Goal: Contribute content: Contribute content

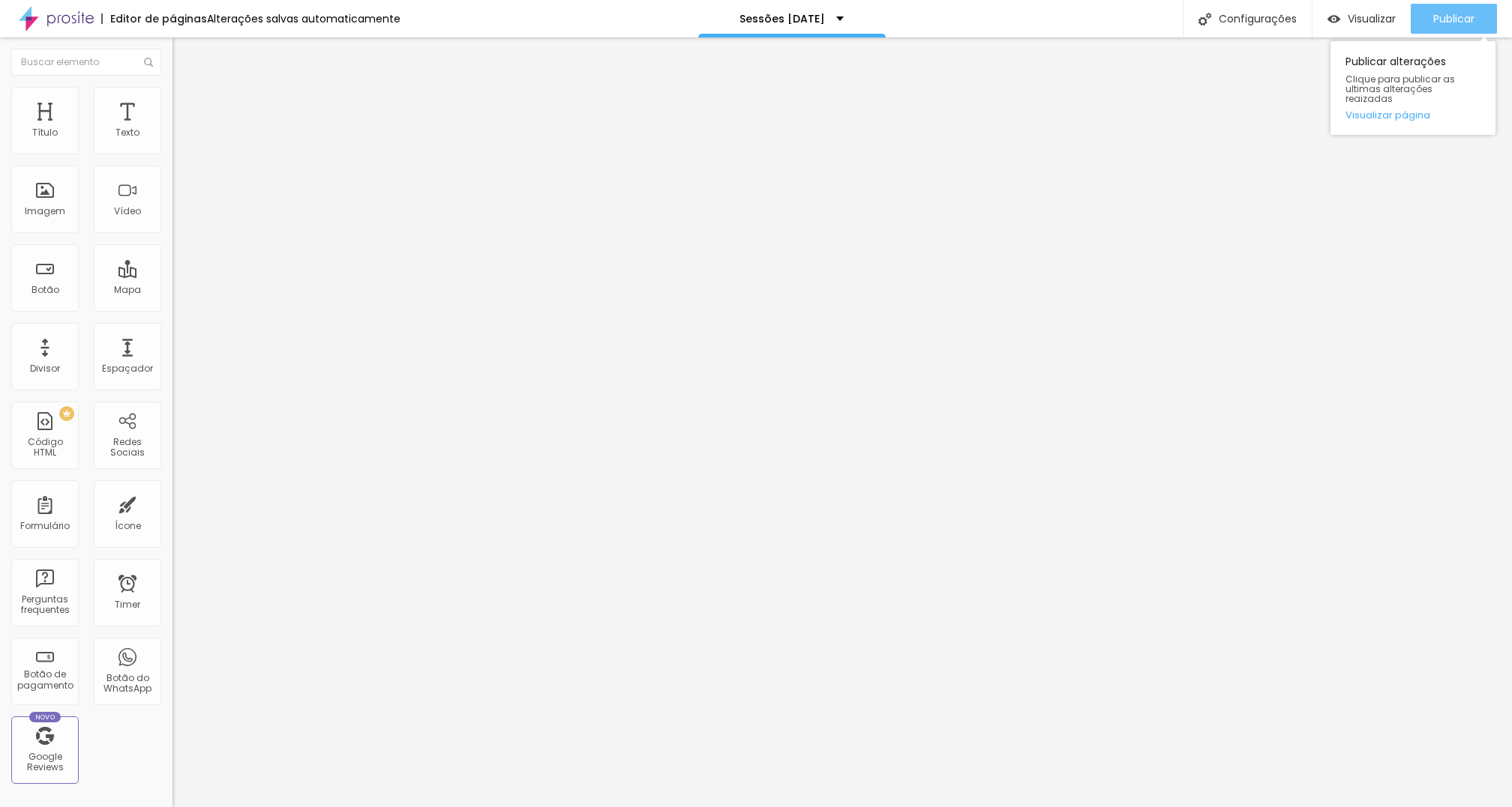
click at [1443, 17] on span "Publicar" at bounding box center [1454, 19] width 41 height 12
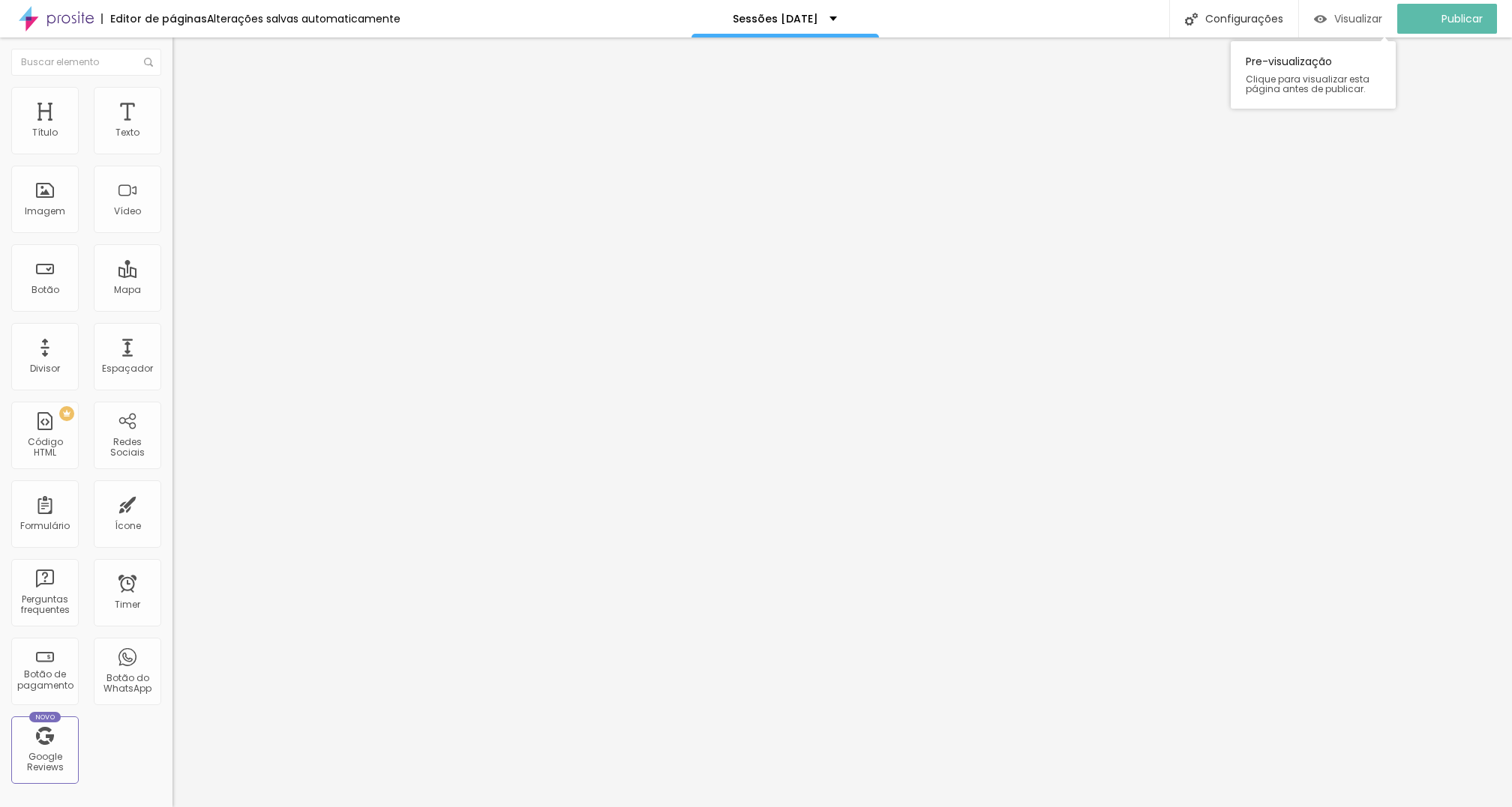
click at [1363, 17] on span "Visualizar" at bounding box center [1358, 19] width 48 height 12
click at [172, 94] on img at bounding box center [179, 94] width 14 height 14
click at [172, 85] on img at bounding box center [179, 78] width 14 height 14
click at [185, 133] on icon "button" at bounding box center [186, 132] width 3 height 3
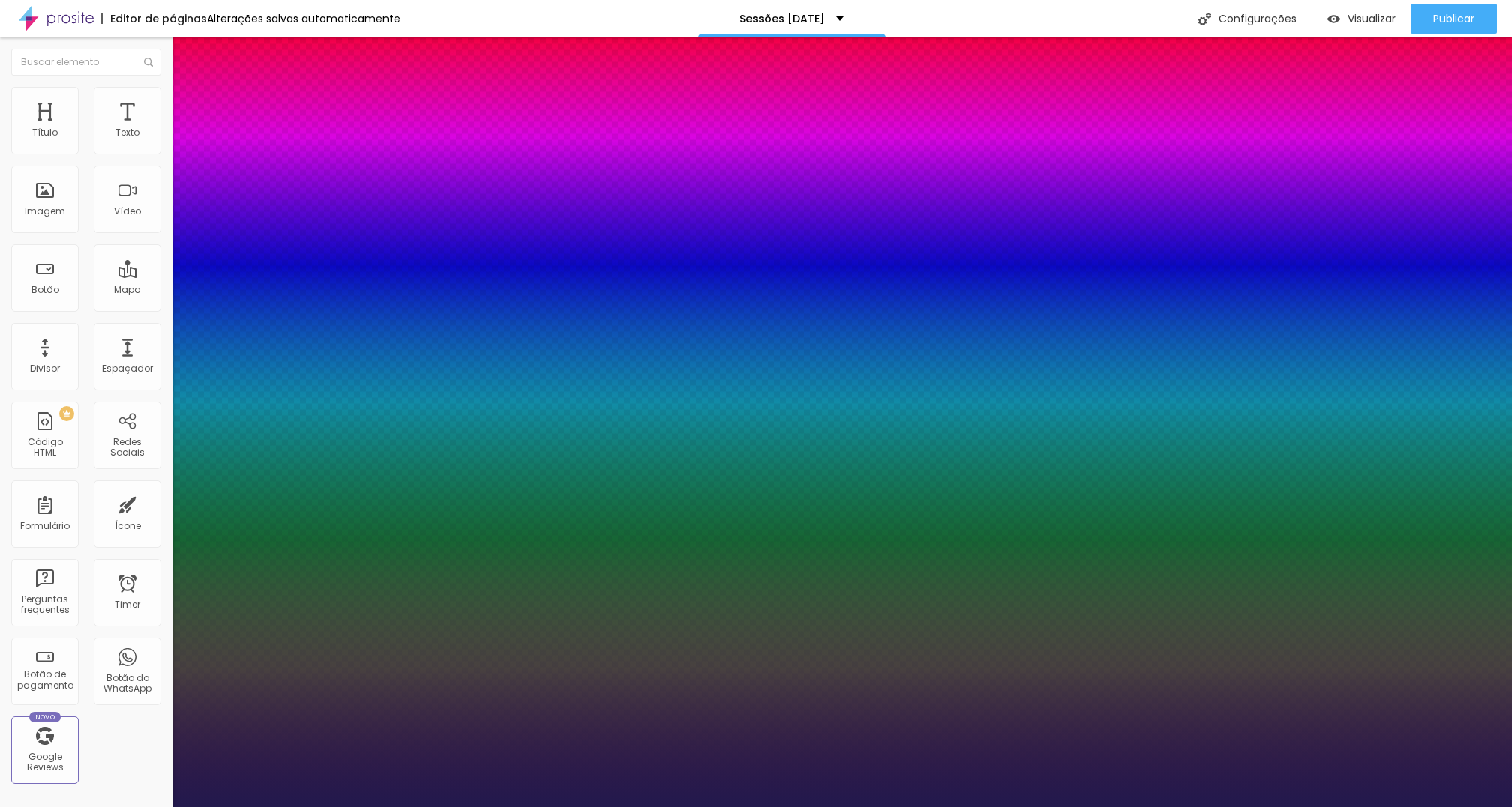
type input "1"
click at [138, 806] on div at bounding box center [756, 807] width 1512 height 0
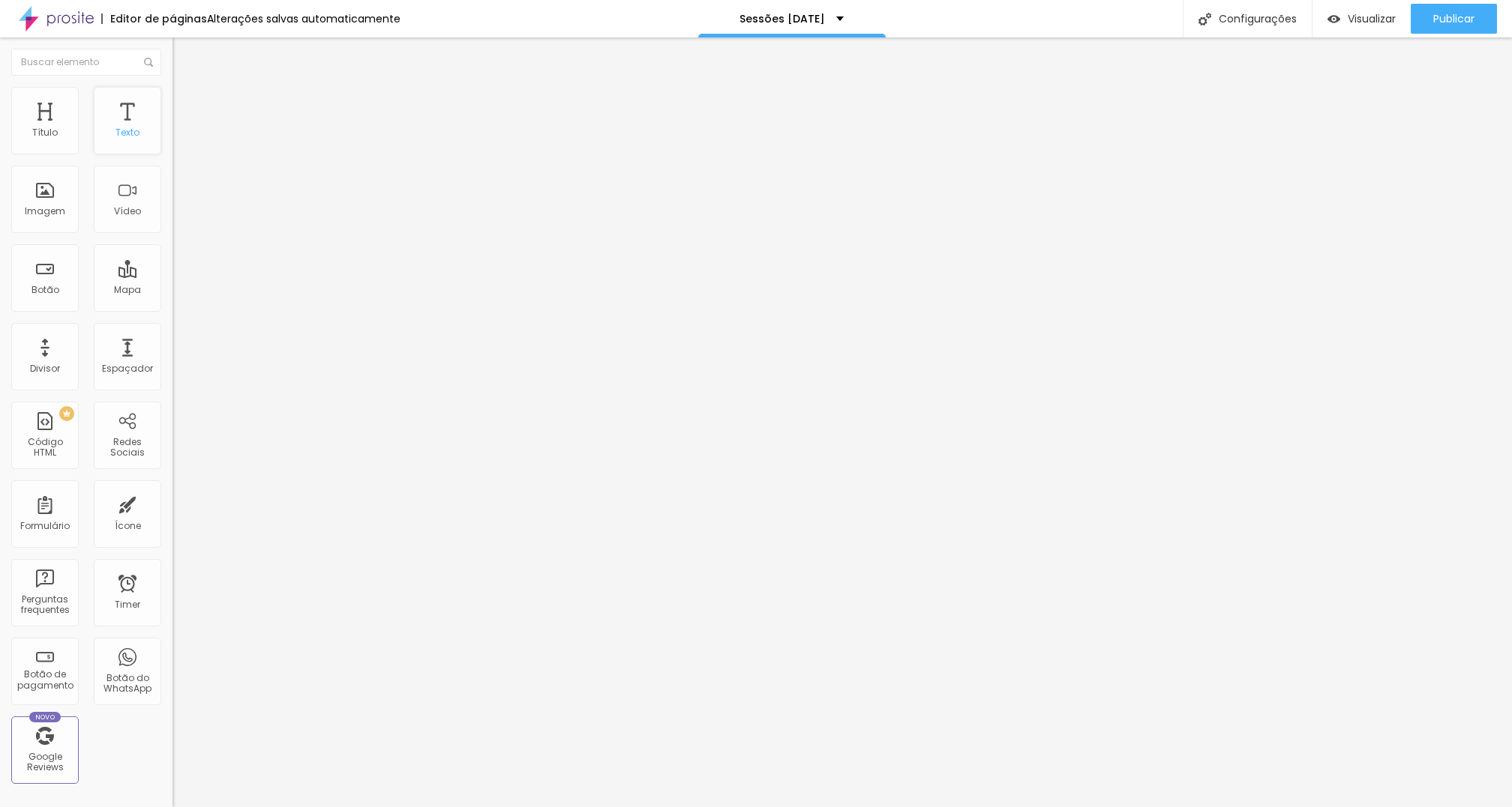
click at [124, 136] on div "Texto" at bounding box center [127, 133] width 24 height 11
click at [178, 139] on icon "button" at bounding box center [183, 135] width 9 height 9
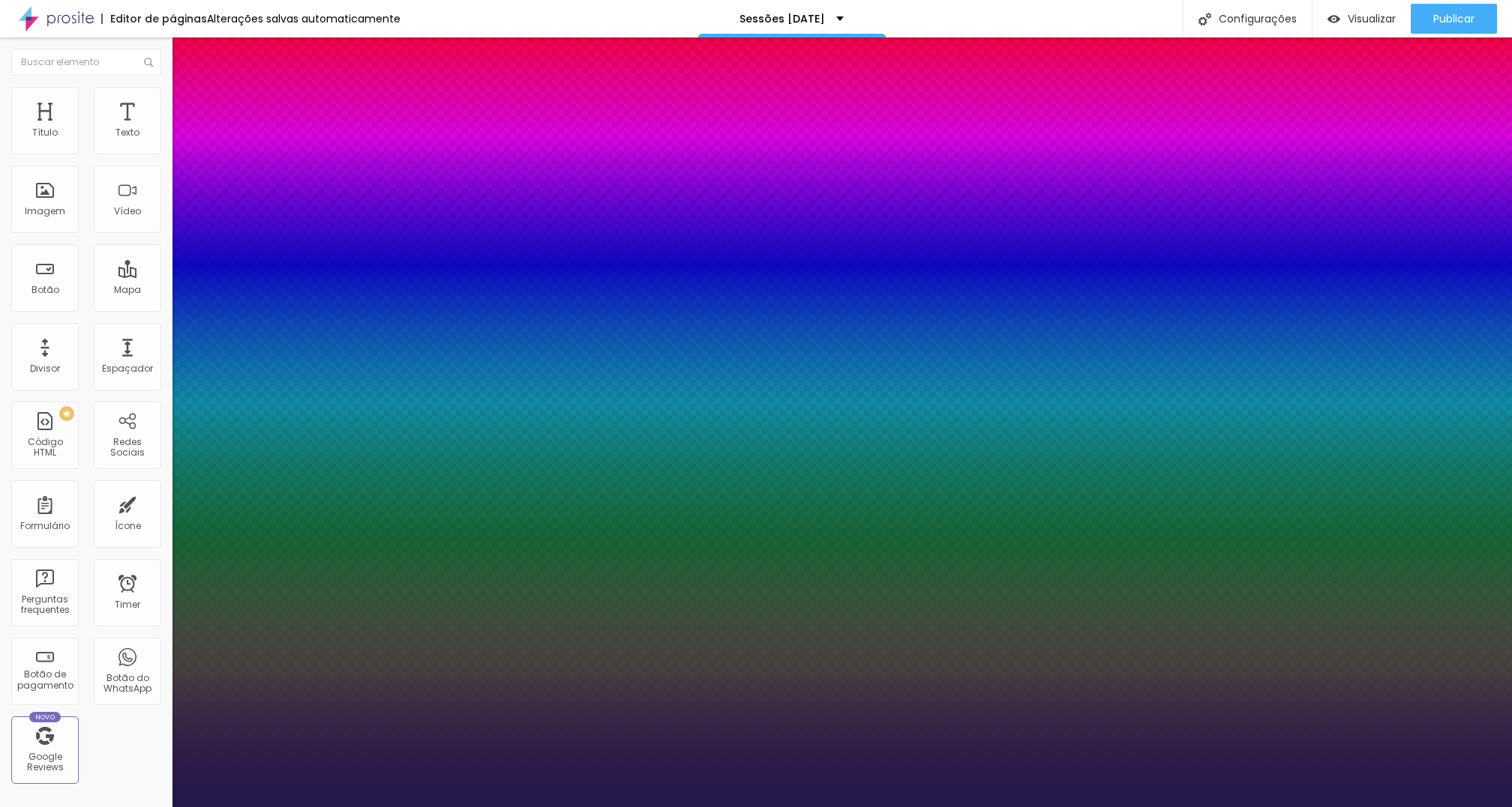
type input "1"
click at [418, 806] on div at bounding box center [756, 807] width 1512 height 0
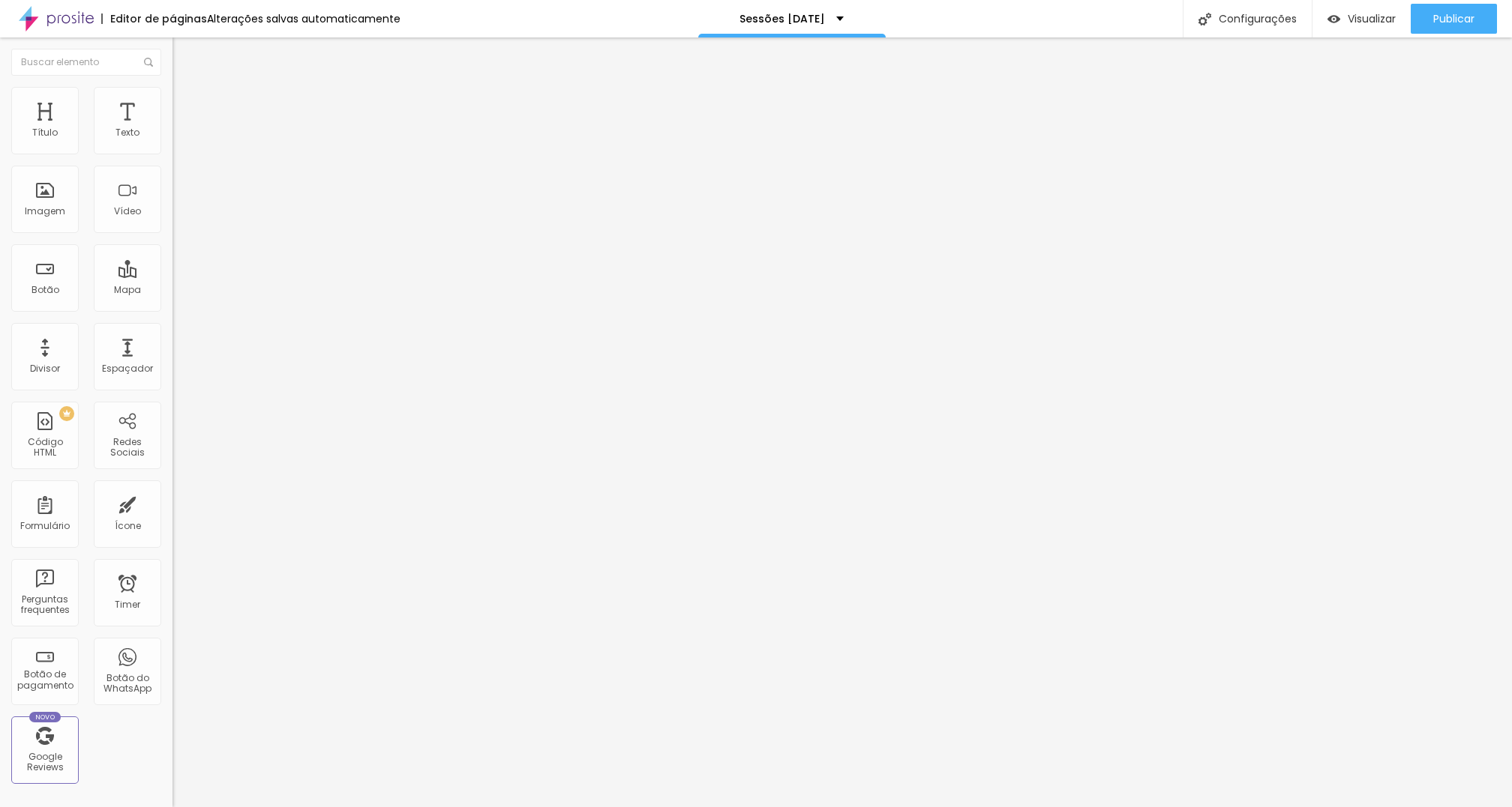
click at [172, 144] on button "button" at bounding box center [183, 136] width 21 height 16
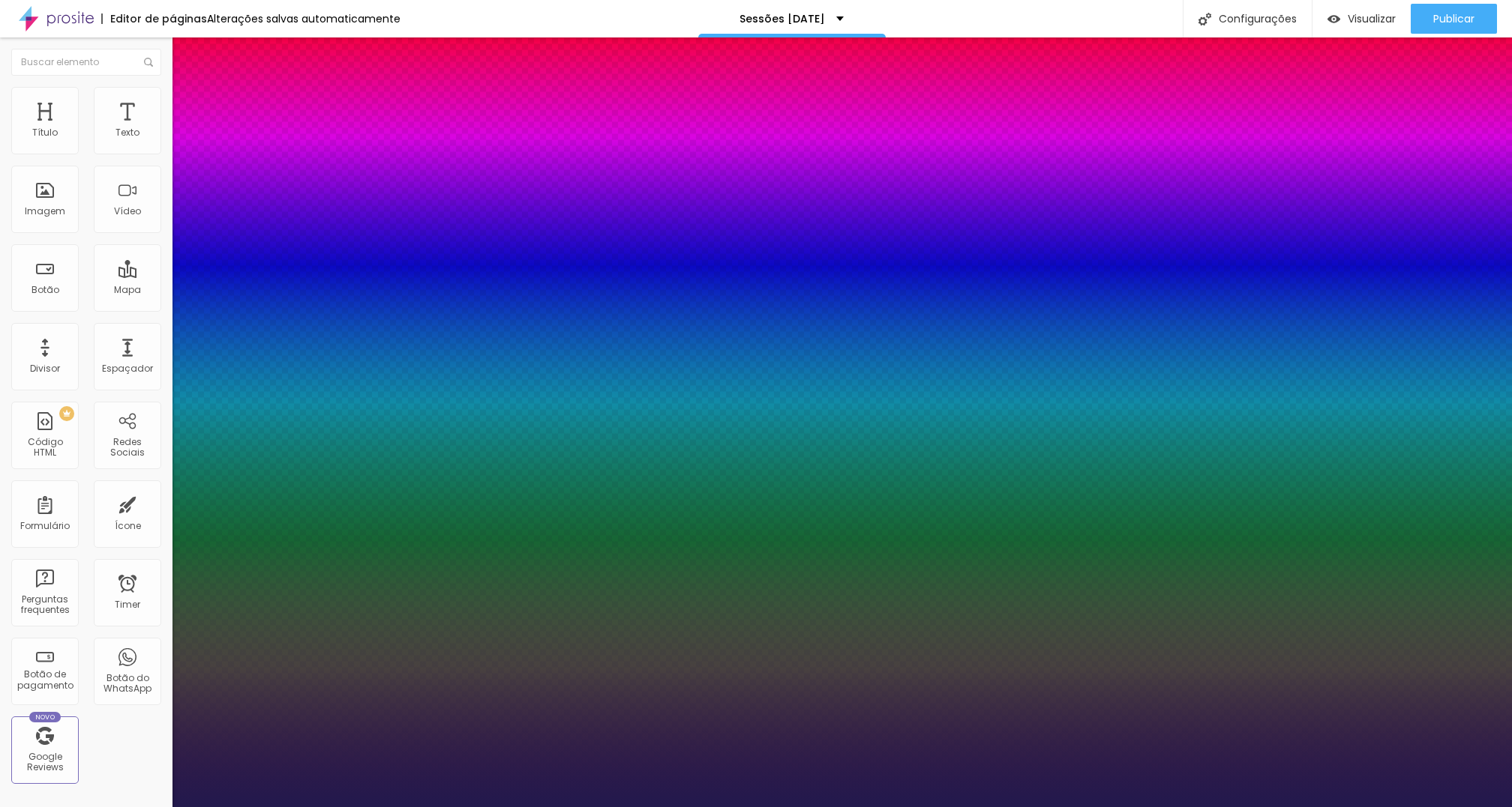
type input "1"
select select "PlayfairDisplayBlack"
type input "1"
type input "21"
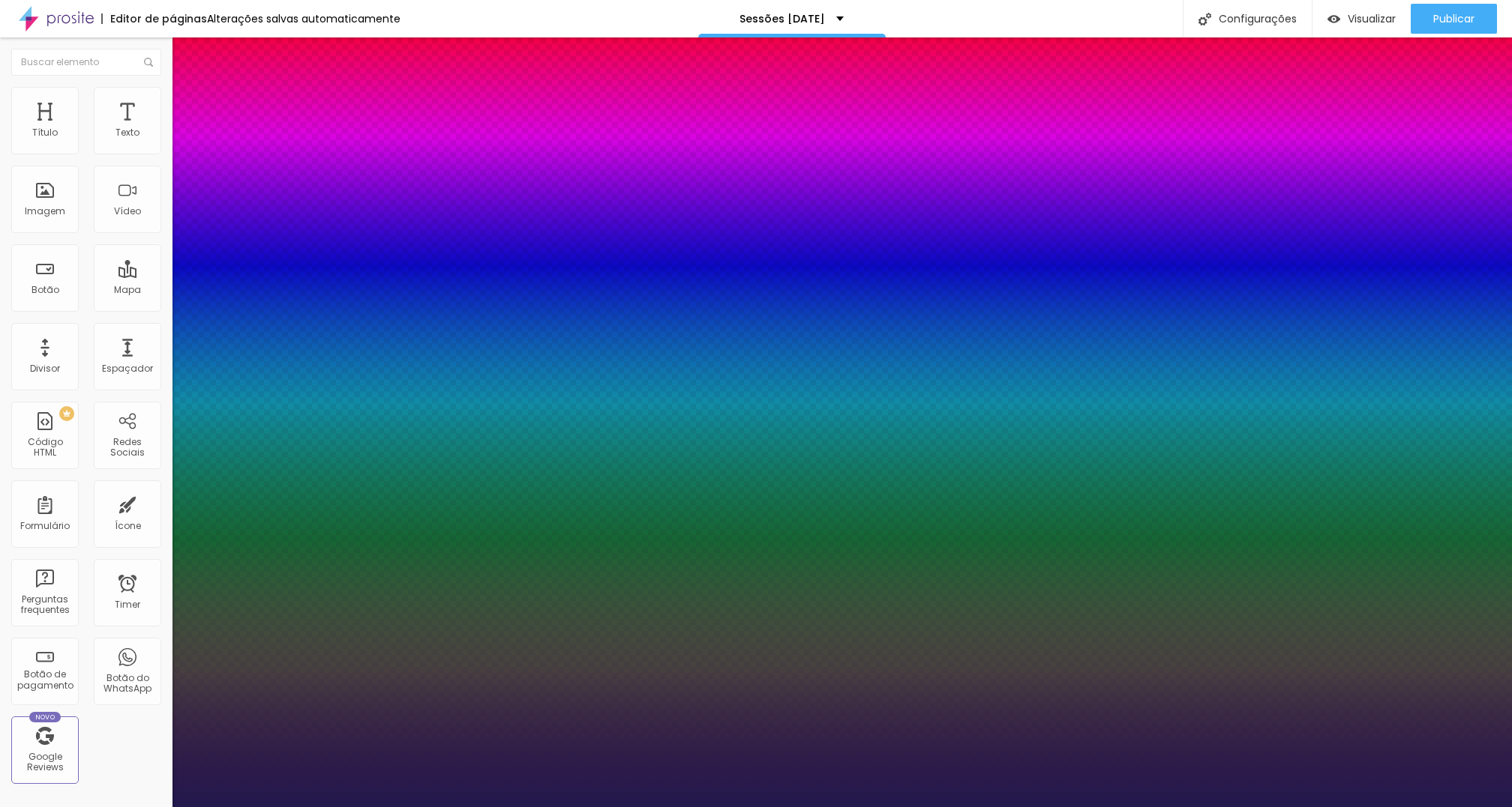
type input "1"
type input "22"
type input "1"
type input "26"
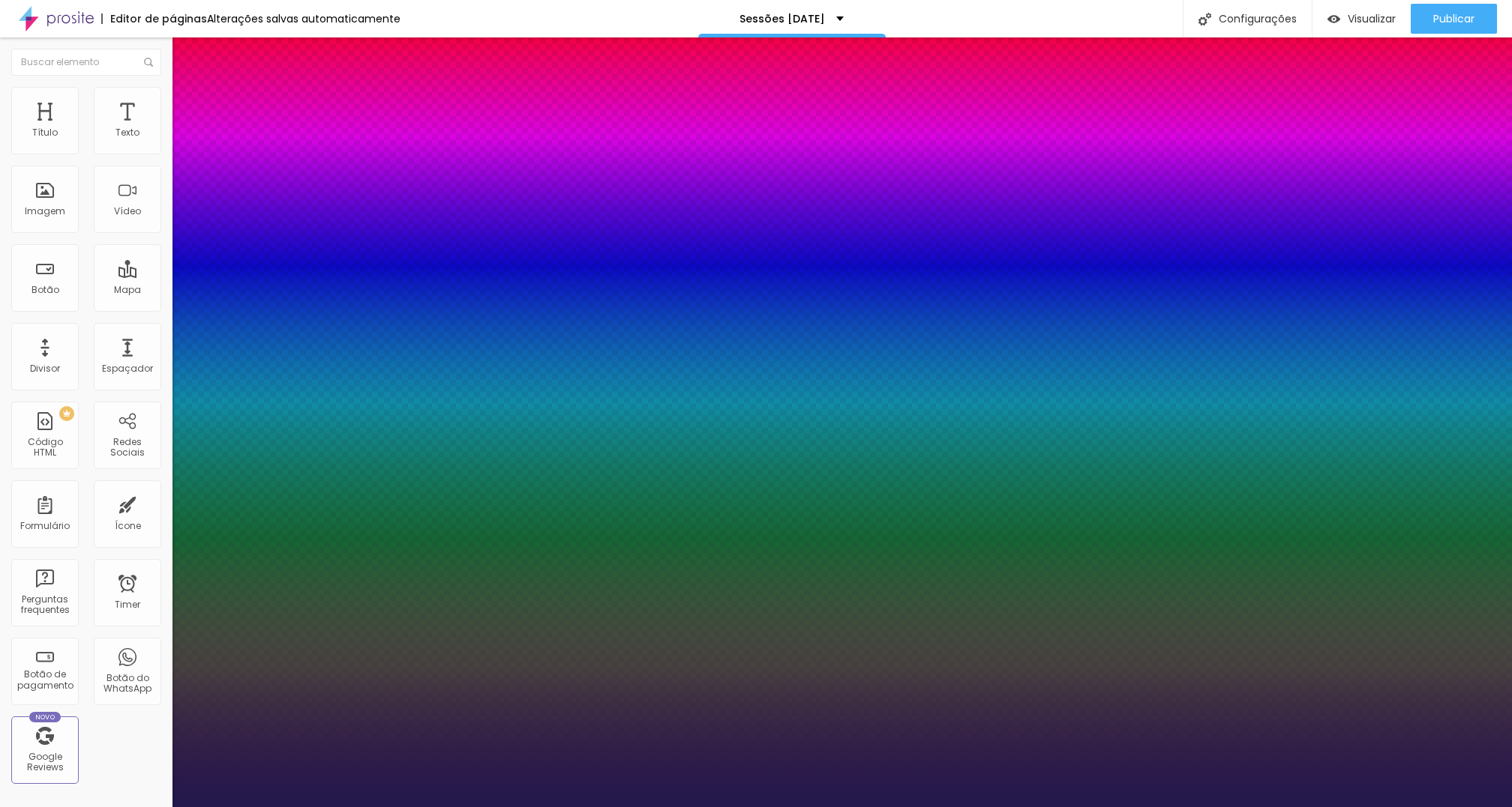
type input "26"
type input "1"
type input "34"
type input "1"
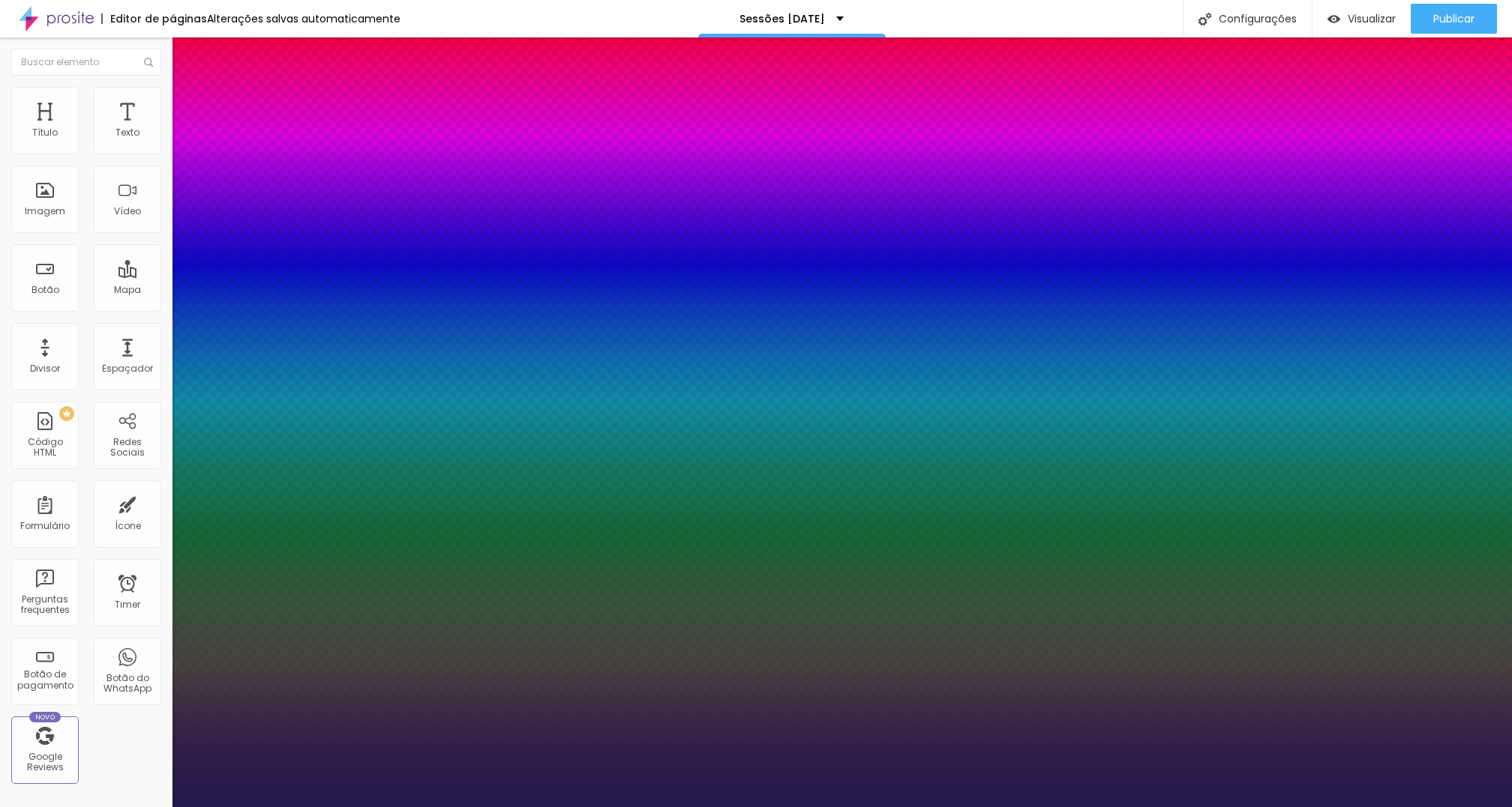
type input "35"
type input "1"
type input "38"
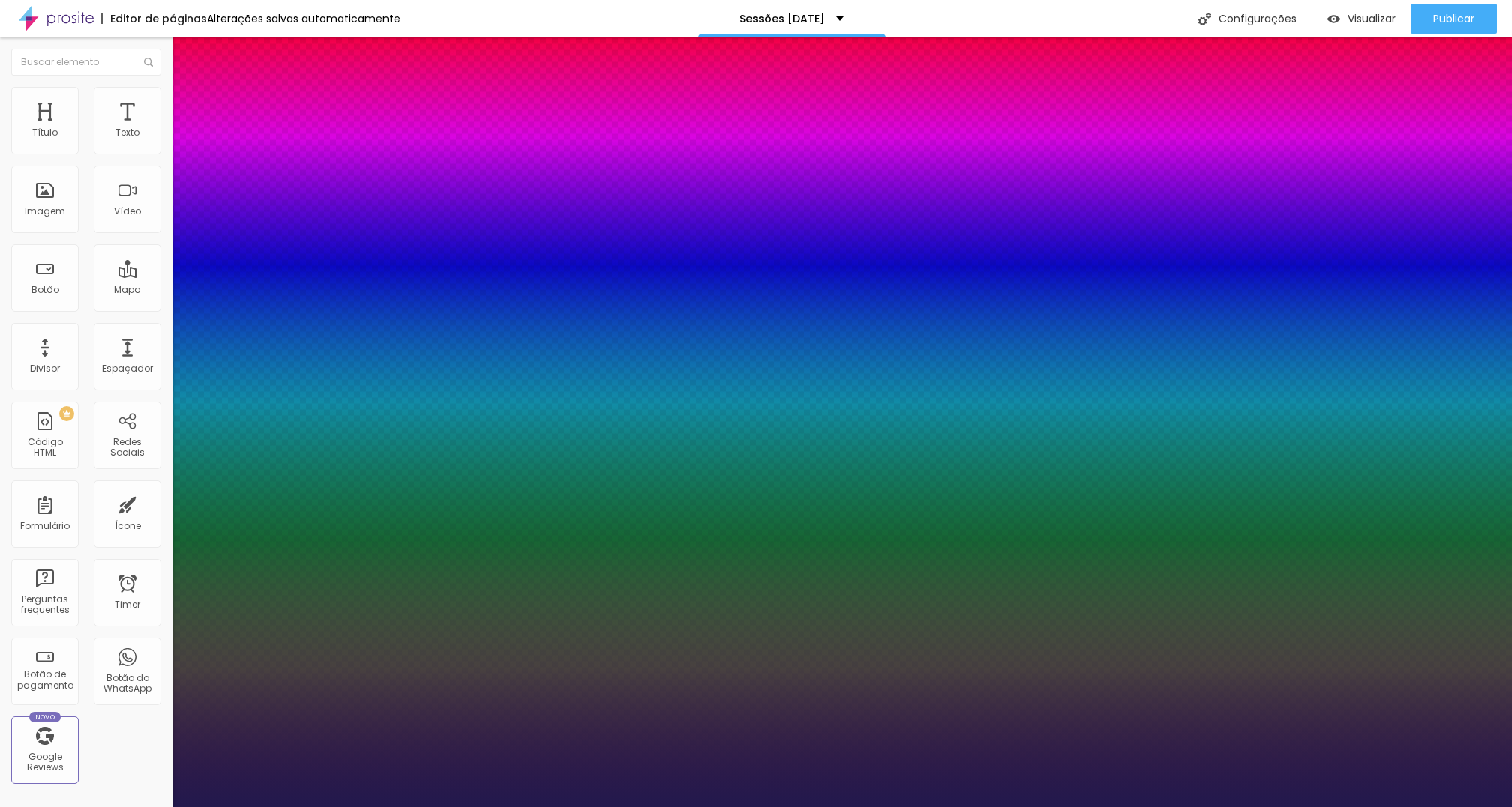
type input "1"
type input "44"
type input "1"
type input "48"
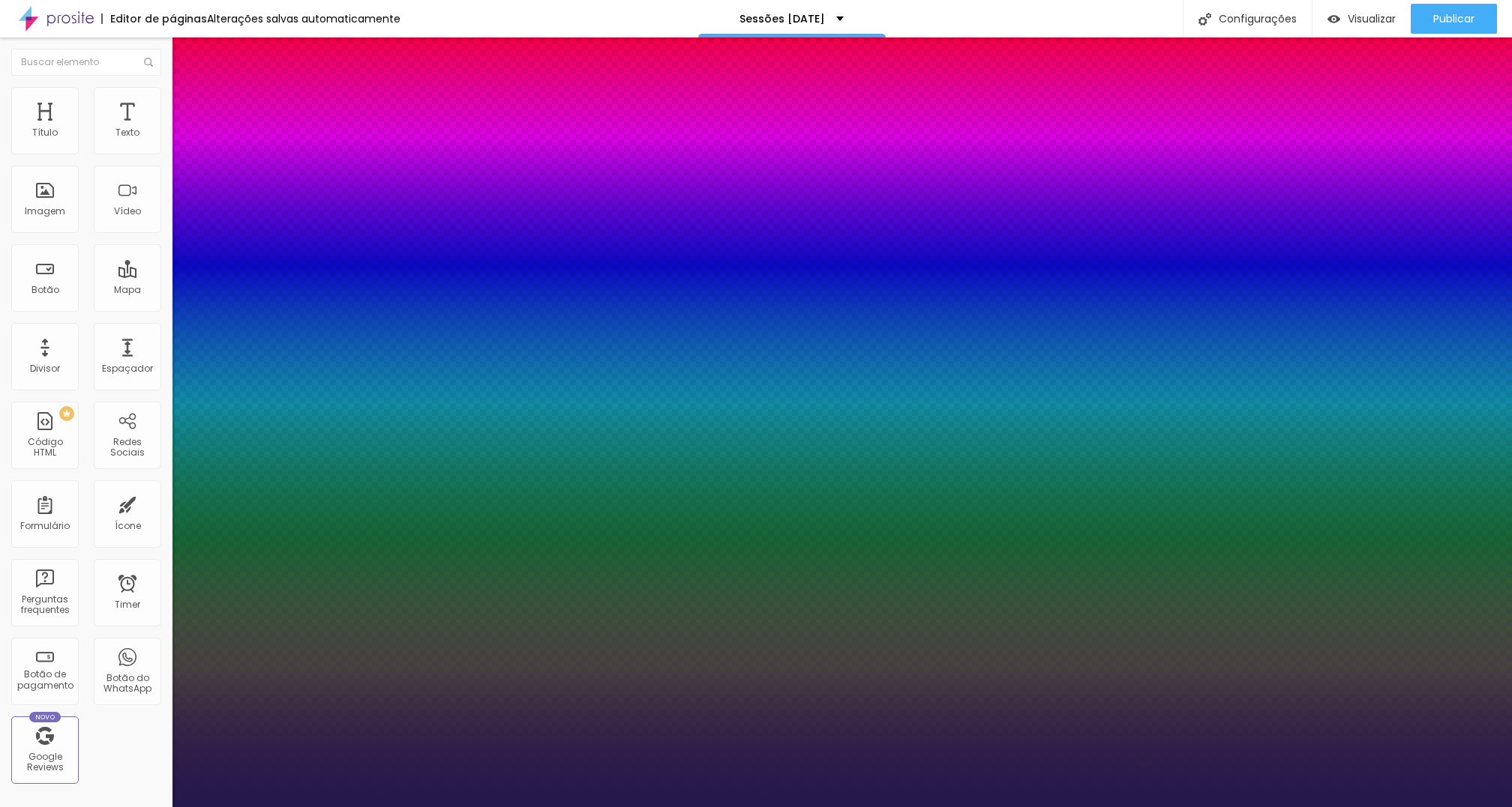
type input "48"
type input "1"
type input "49"
type input "1"
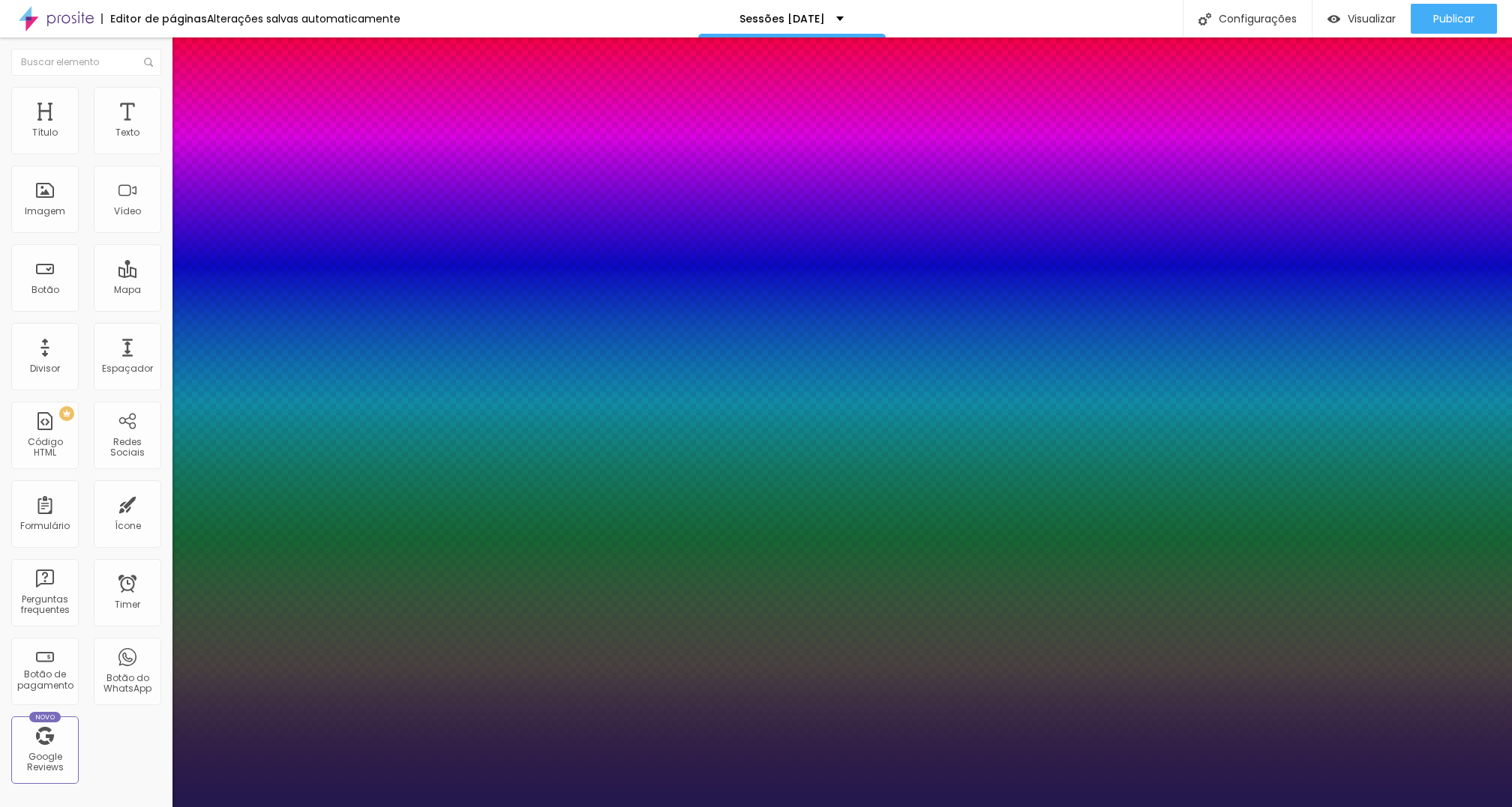
type input "50"
type input "1"
type input "51"
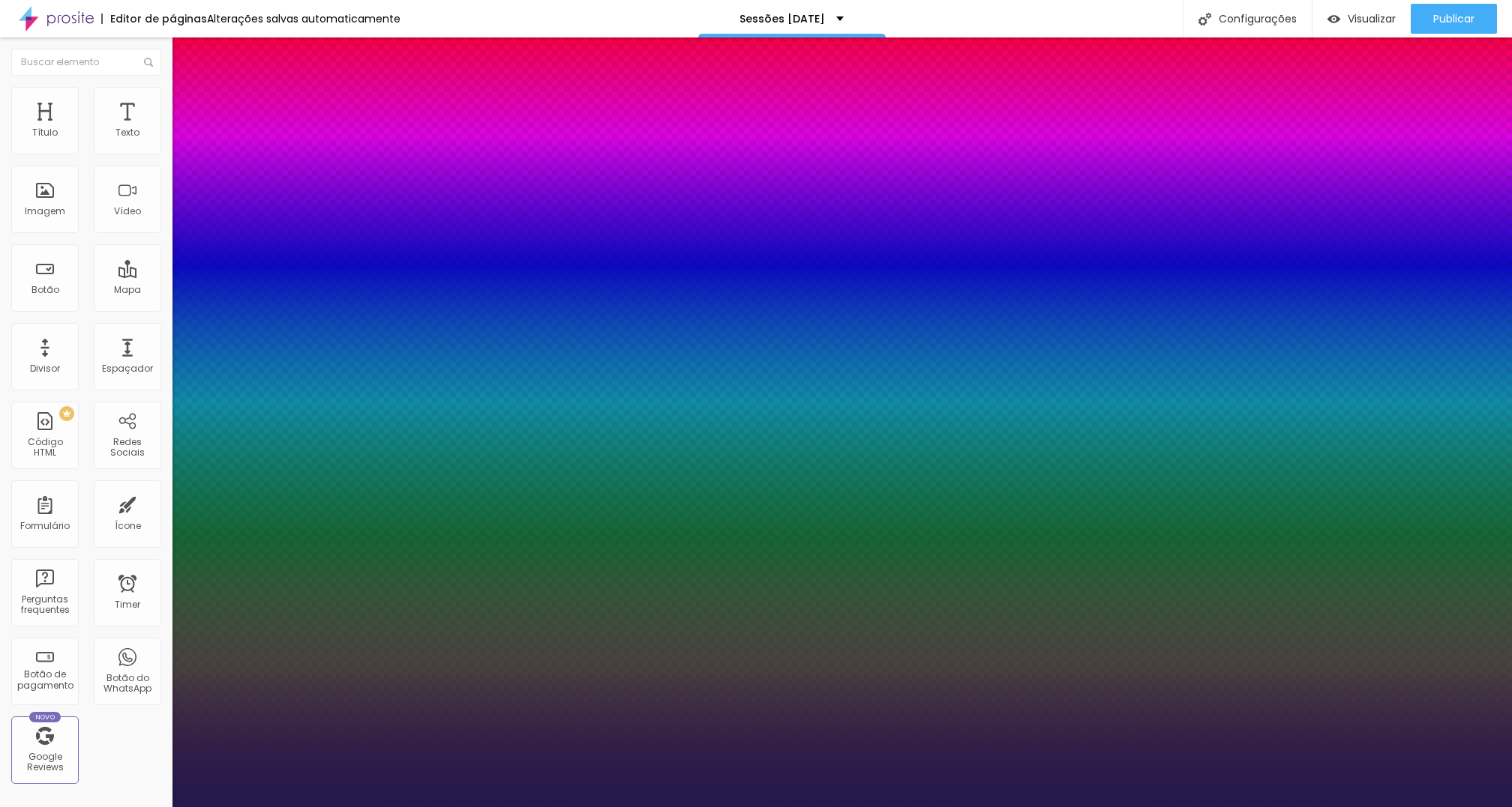
type input "1"
type input "55"
type input "1"
type input "60"
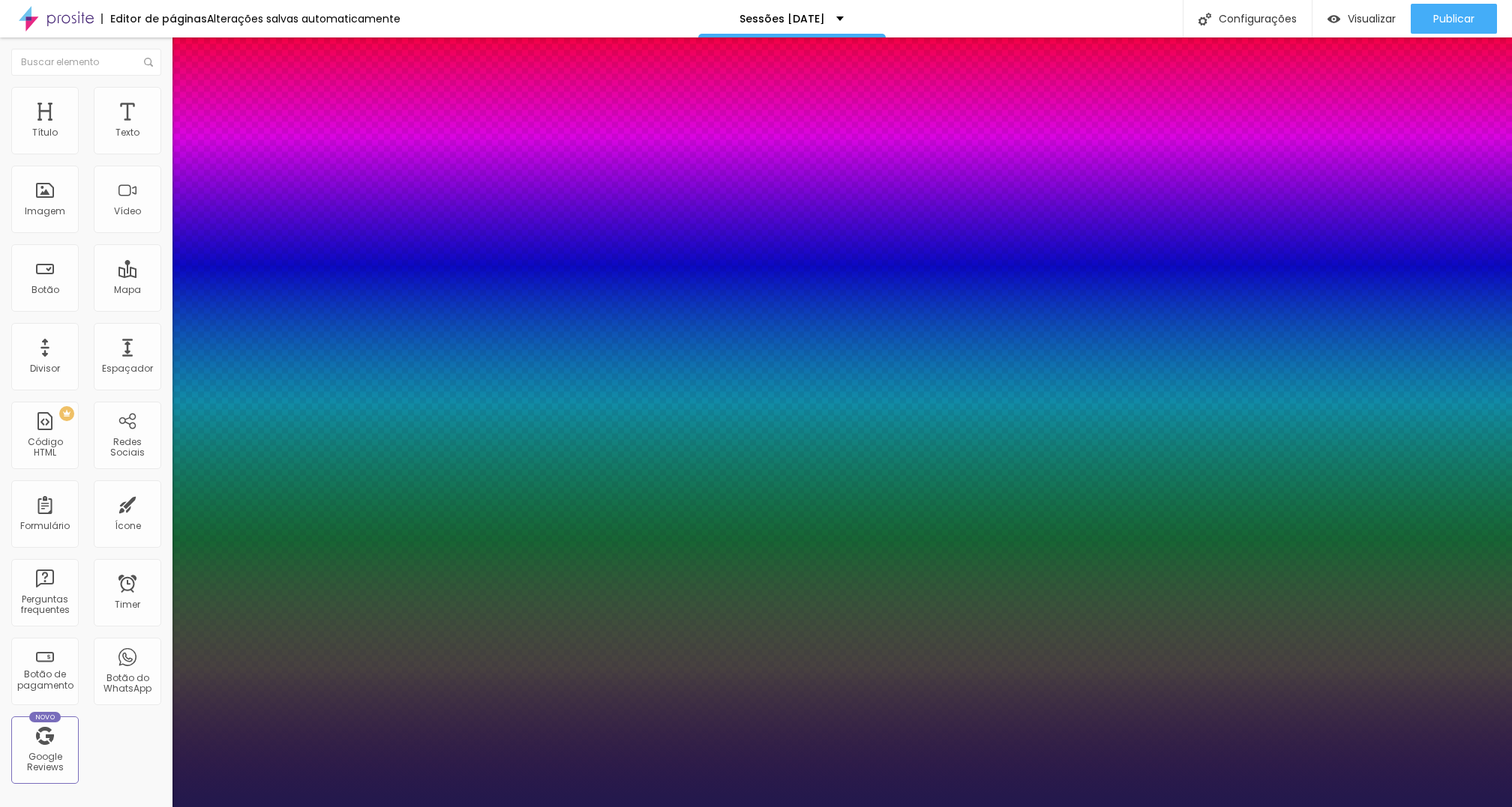
type input "60"
type input "1"
type input "61"
type input "1"
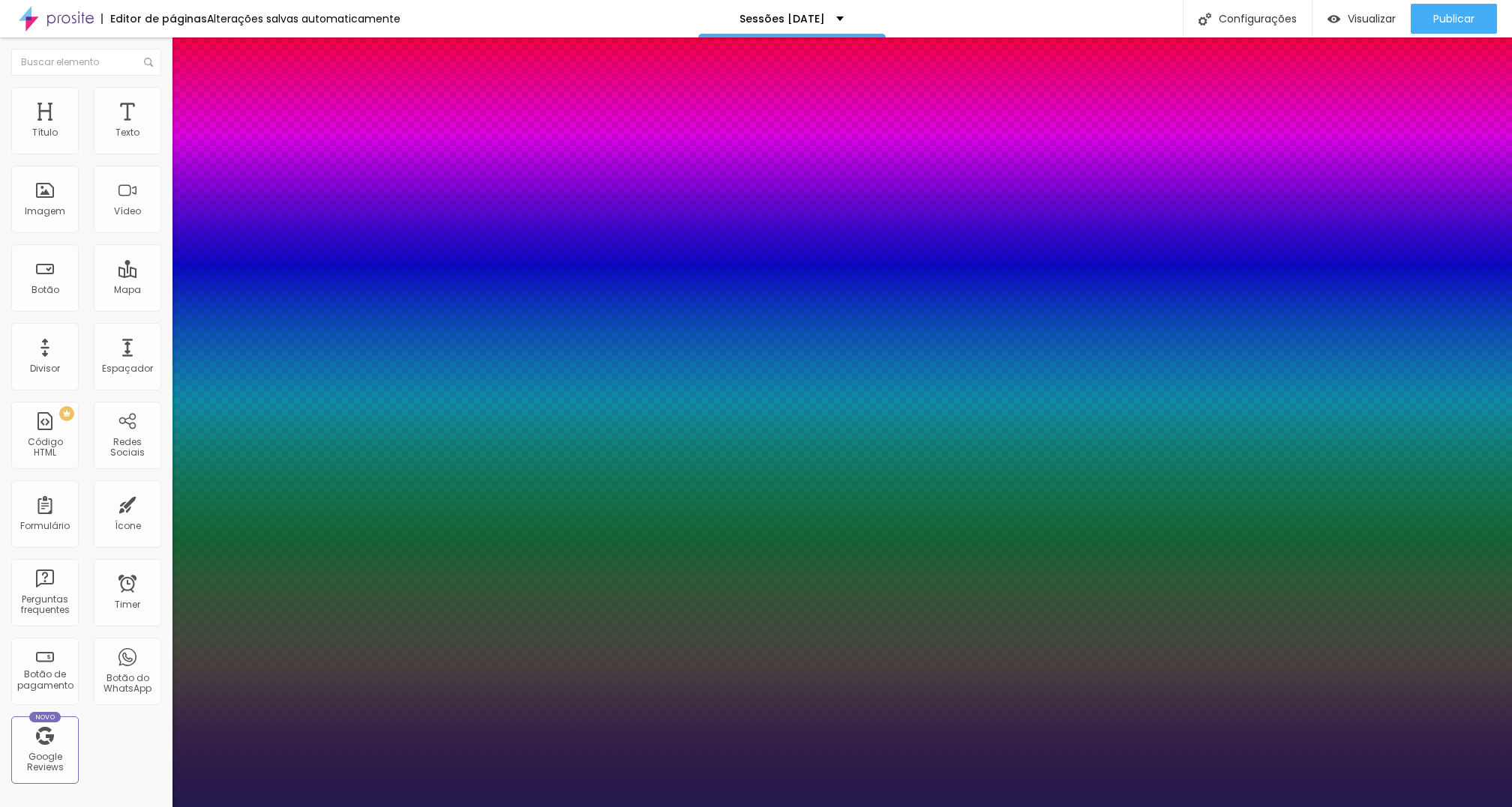
type input "66"
type input "1"
type input "67"
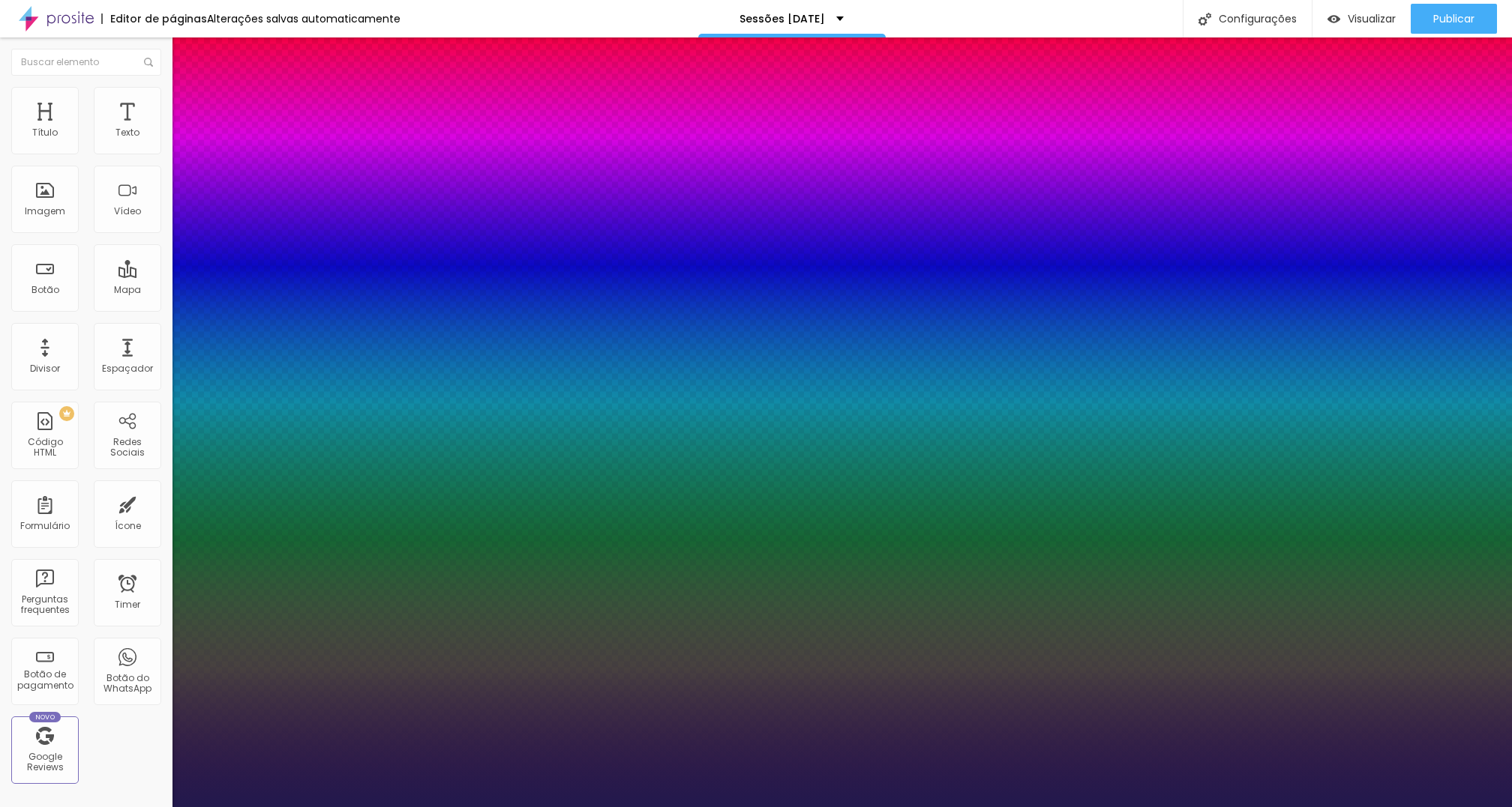
type input "1"
type input "66"
type input "1"
type input "65"
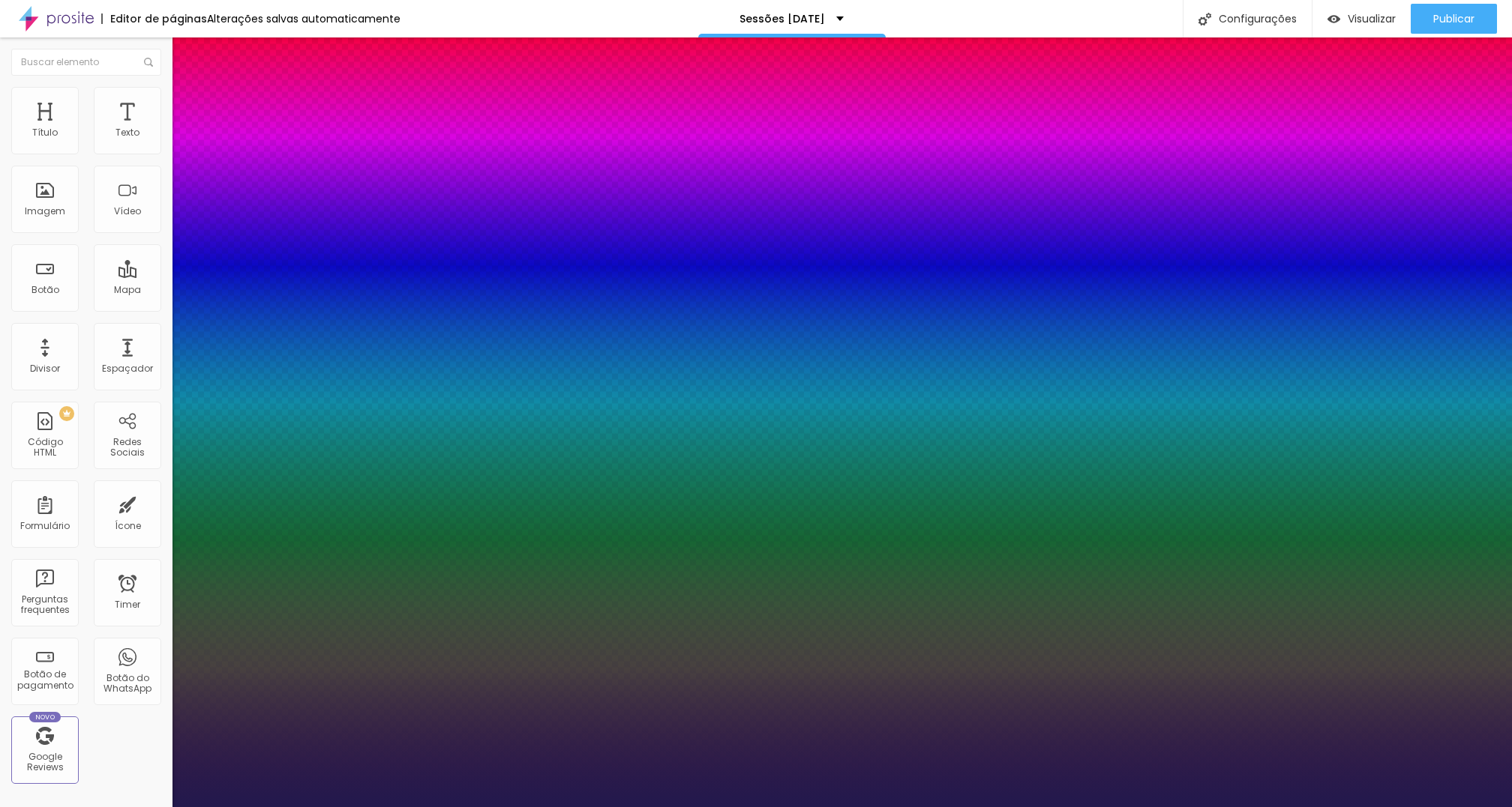
type input "65"
type input "1"
type input "64"
type input "1"
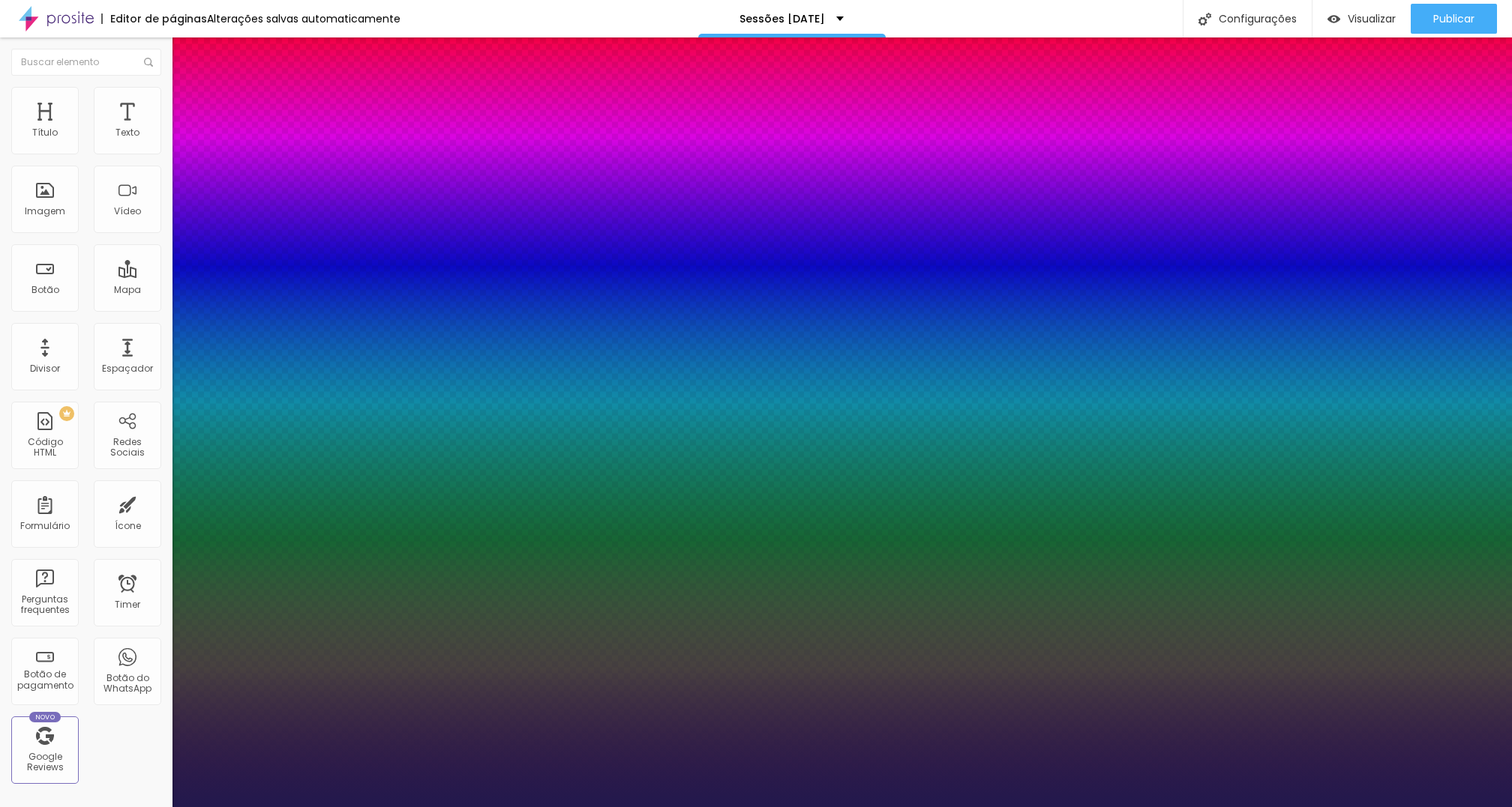
type input "65"
type input "1"
drag, startPoint x: 207, startPoint y: 252, endPoint x: 258, endPoint y: 251, distance: 51.0
type input "65"
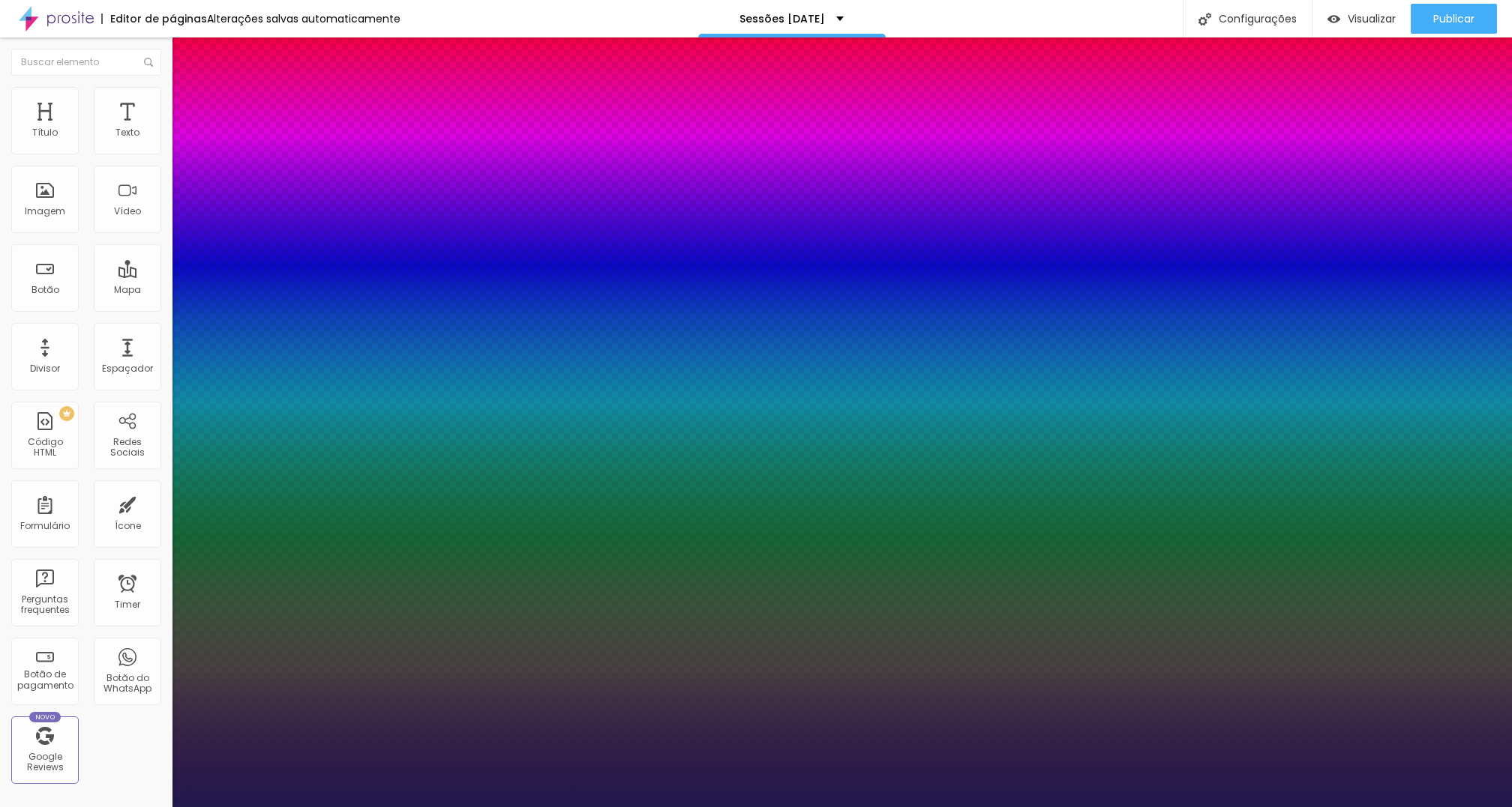
type input "1"
click at [346, 806] on div at bounding box center [756, 807] width 1512 height 0
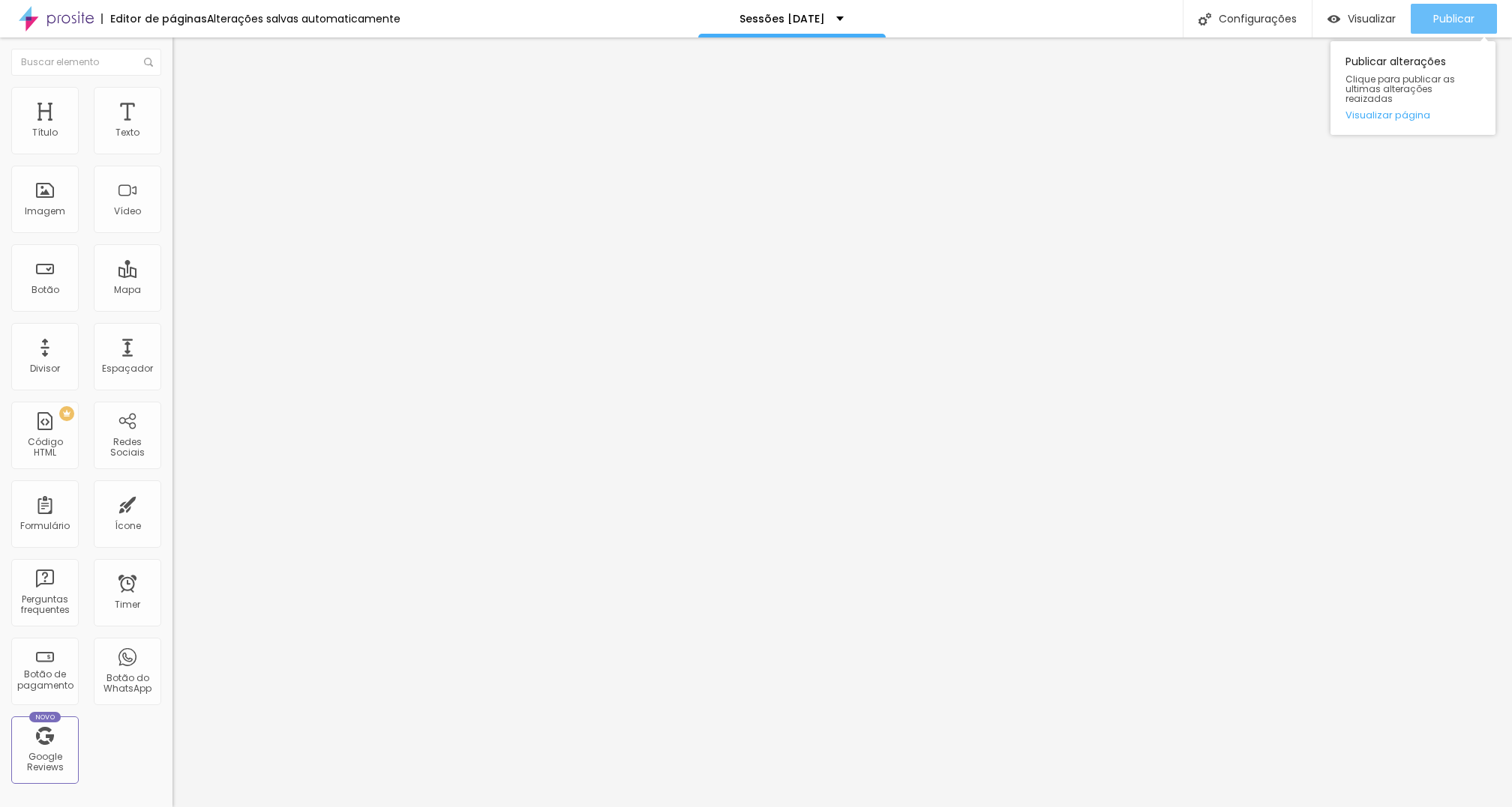
click at [1435, 14] on span "Publicar" at bounding box center [1454, 19] width 41 height 12
click at [186, 102] on span "Avançado" at bounding box center [210, 97] width 50 height 13
click at [186, 88] on span "Estilo" at bounding box center [197, 82] width 23 height 13
click at [172, 144] on button "button" at bounding box center [183, 136] width 21 height 16
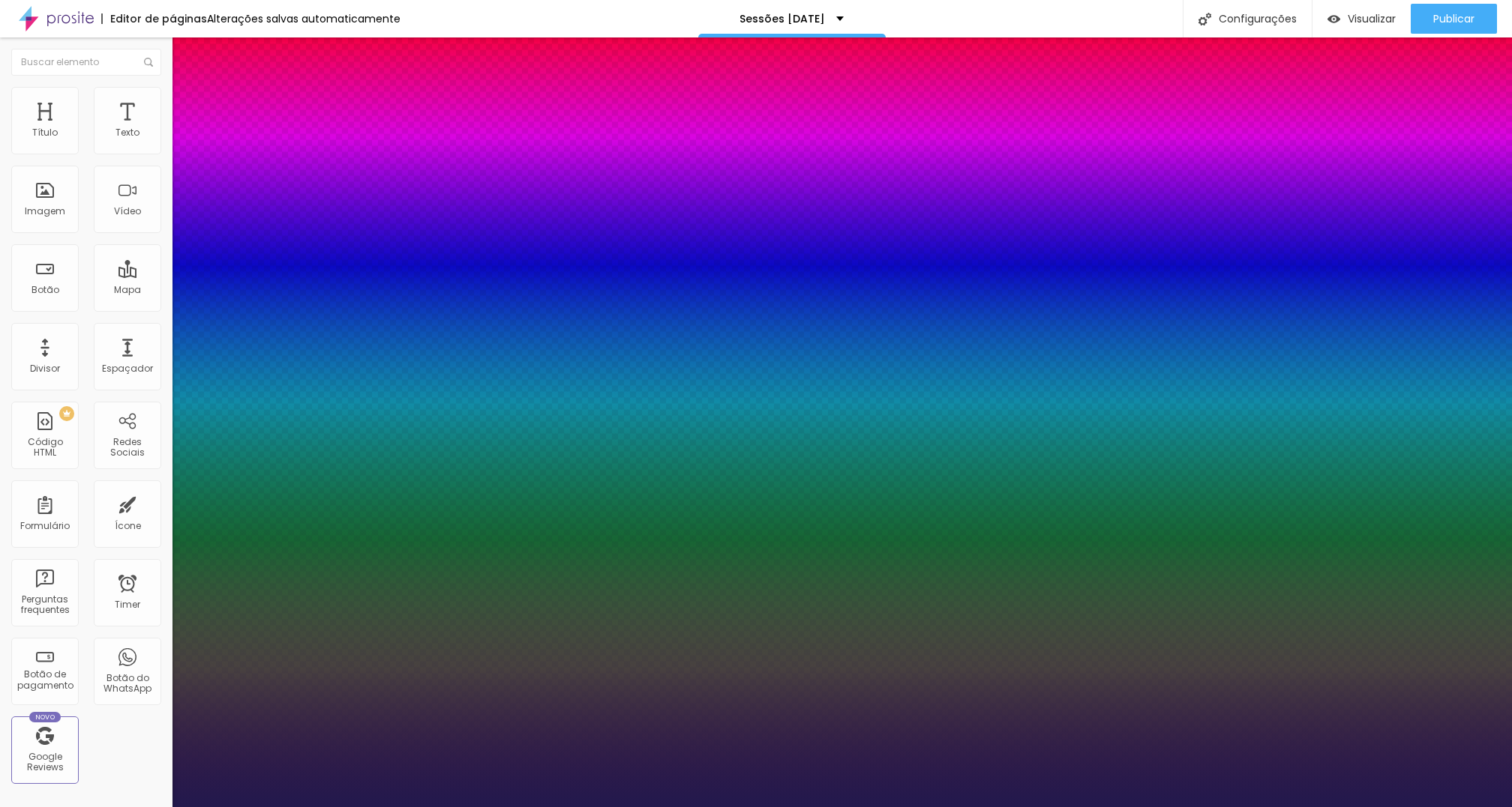
type input "1"
click at [1180, 806] on div at bounding box center [756, 807] width 1512 height 0
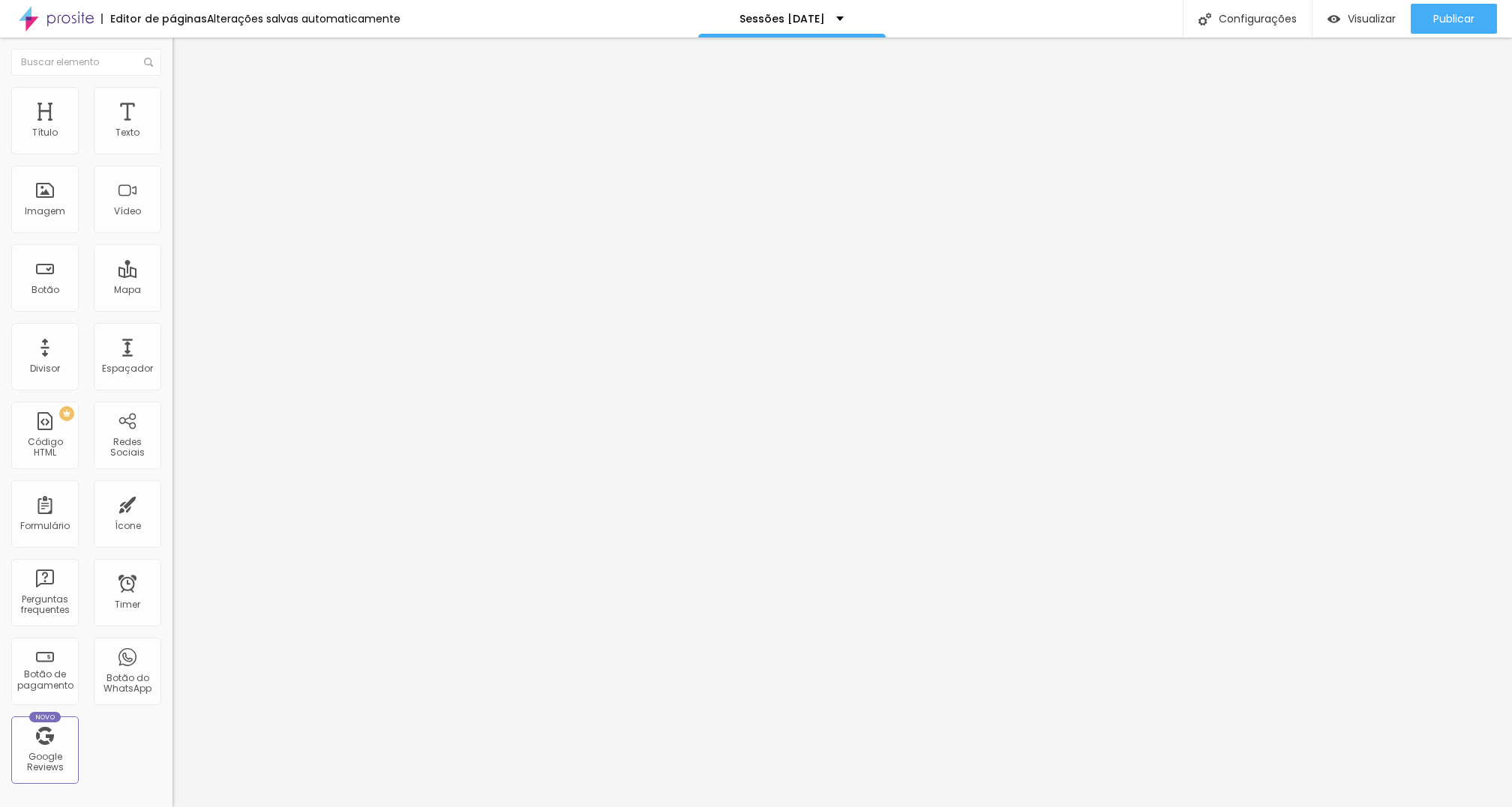
click at [178, 139] on icon "button" at bounding box center [183, 135] width 9 height 9
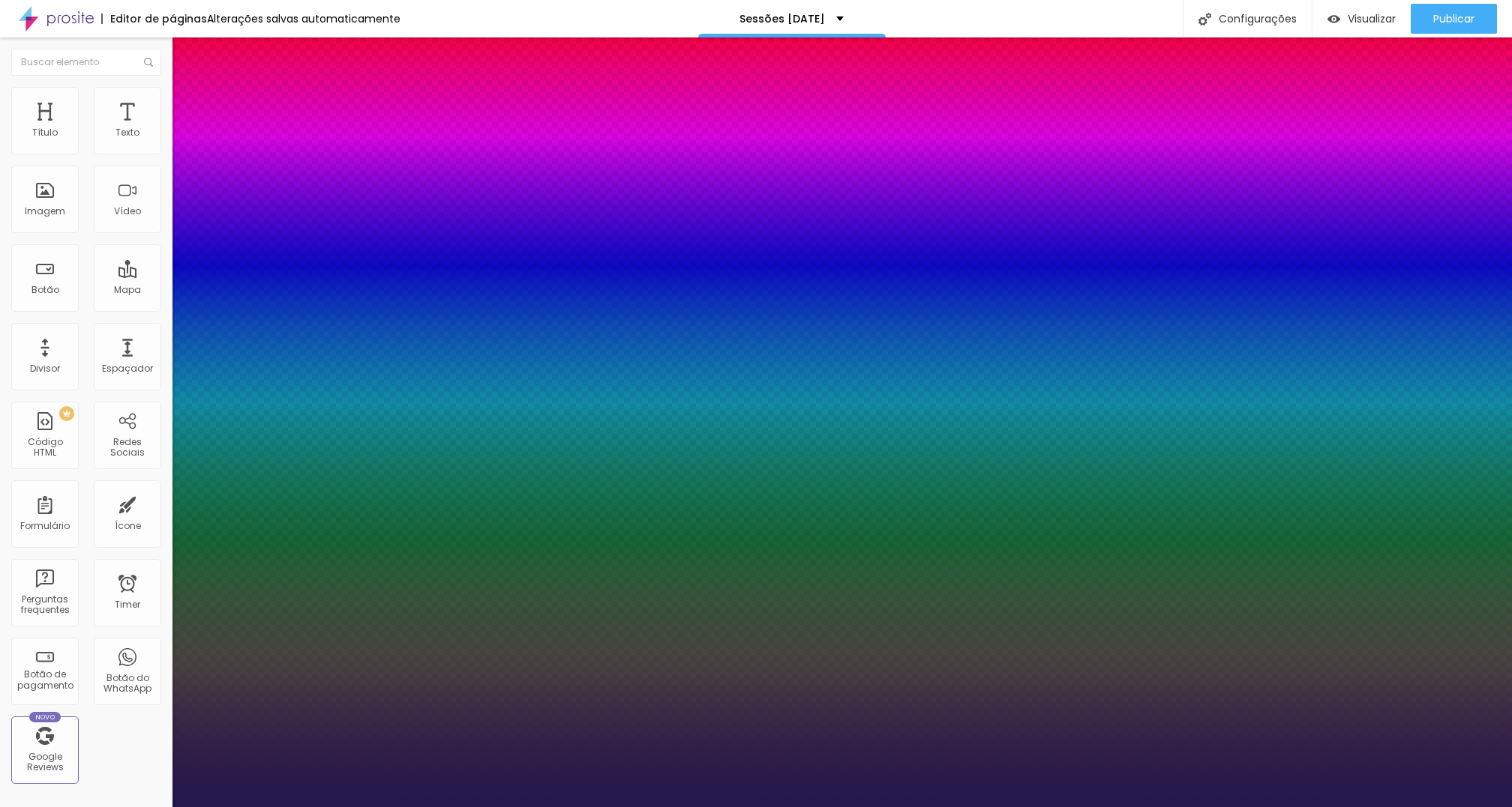
type input "1"
select select "PlayfairDisplayBlack"
type input "1"
type input "14"
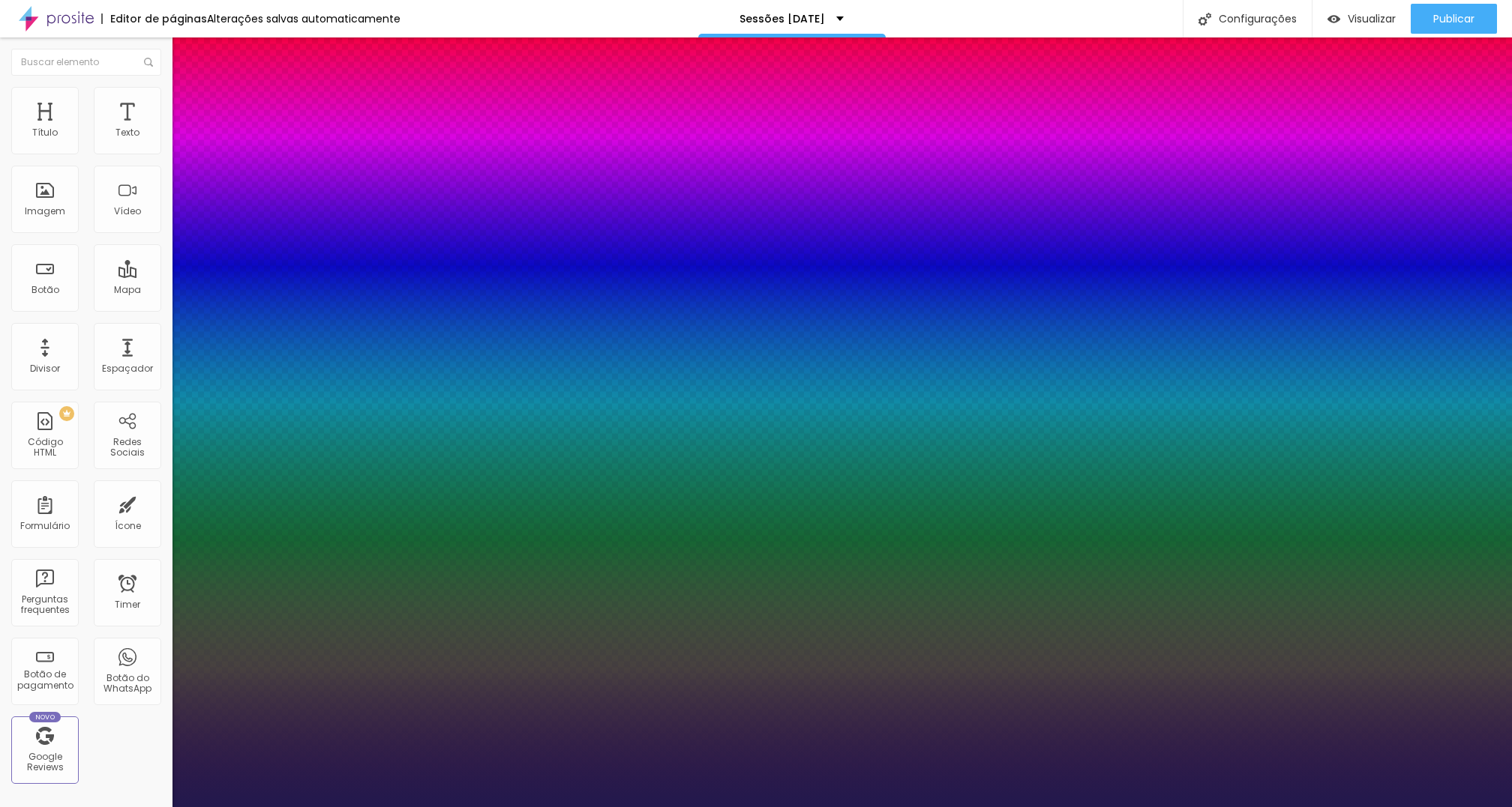
type input "1"
type input "16"
type input "1"
type input "22"
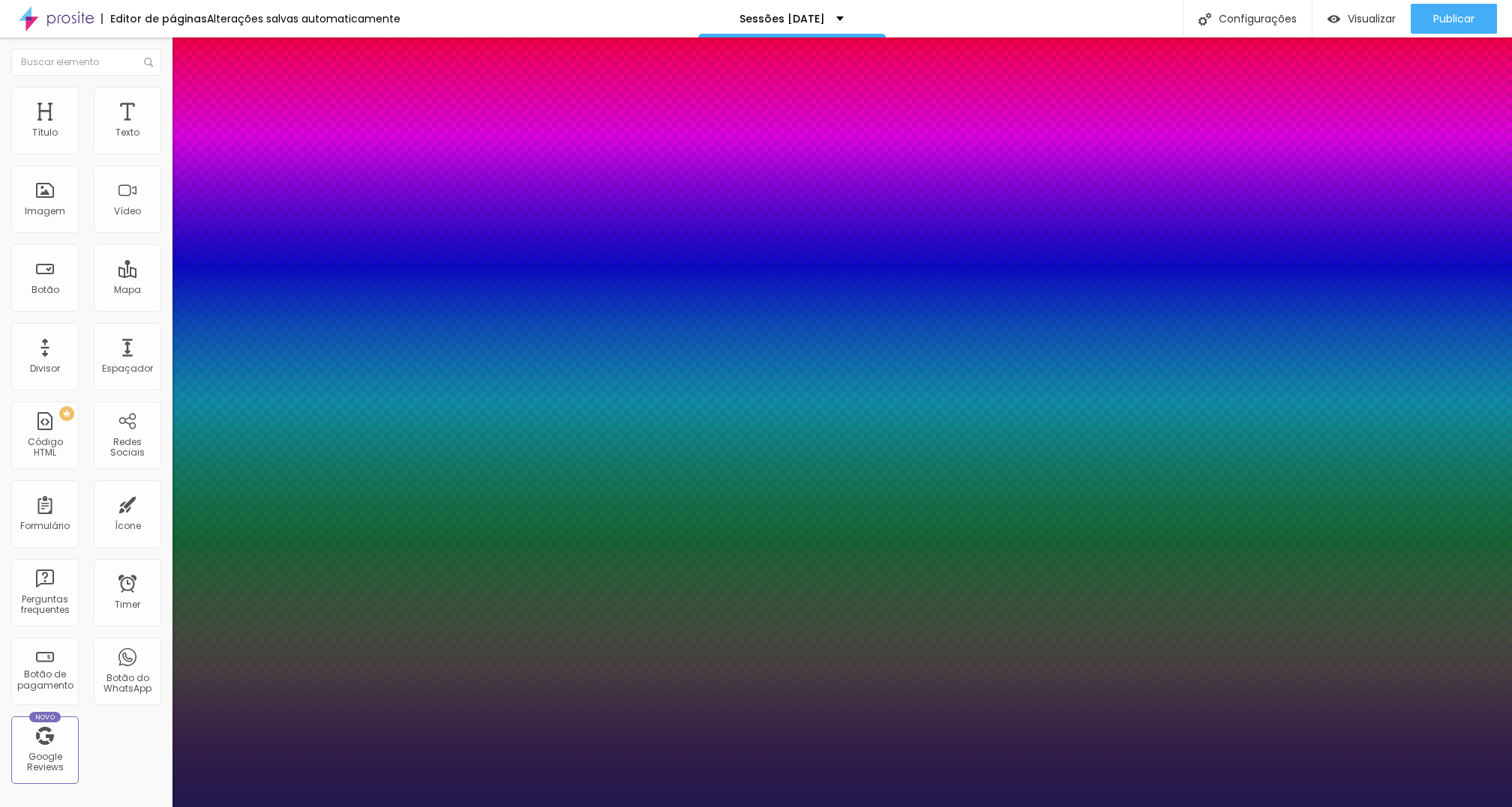
type input "22"
type input "1"
type input "33"
type input "1"
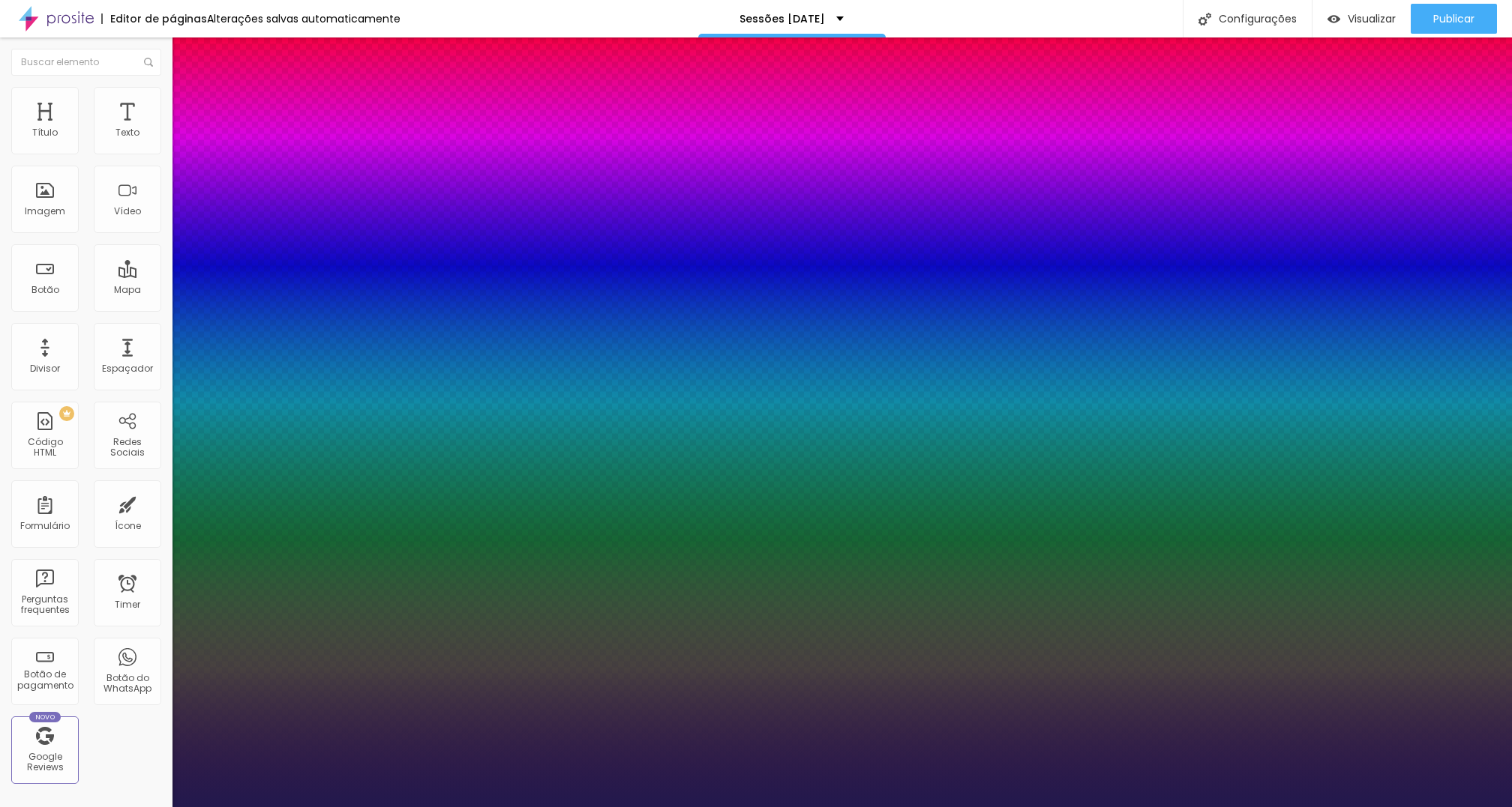
type input "41"
type input "1"
type input "44"
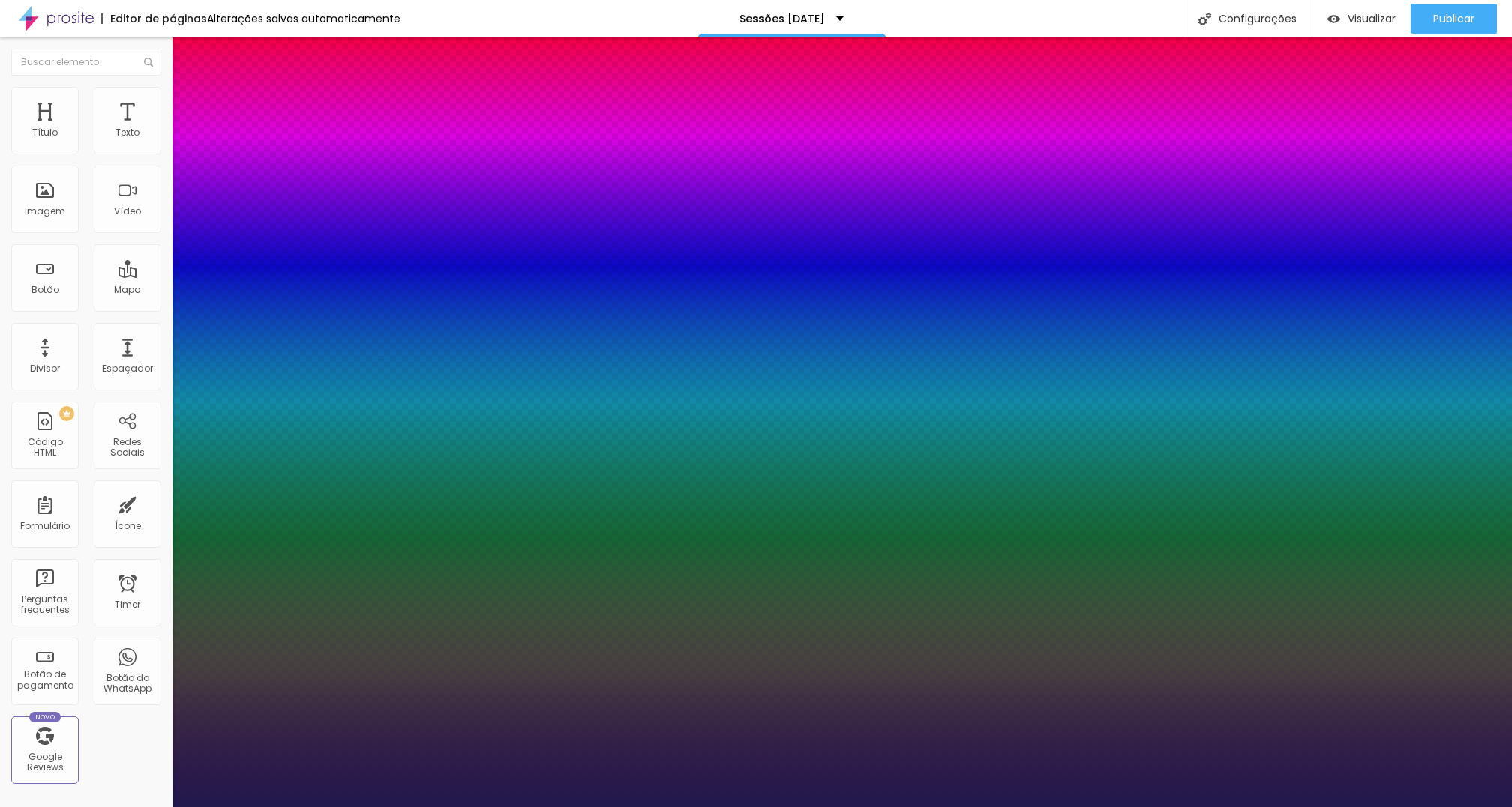
type input "1"
type input "52"
type input "1"
type input "55"
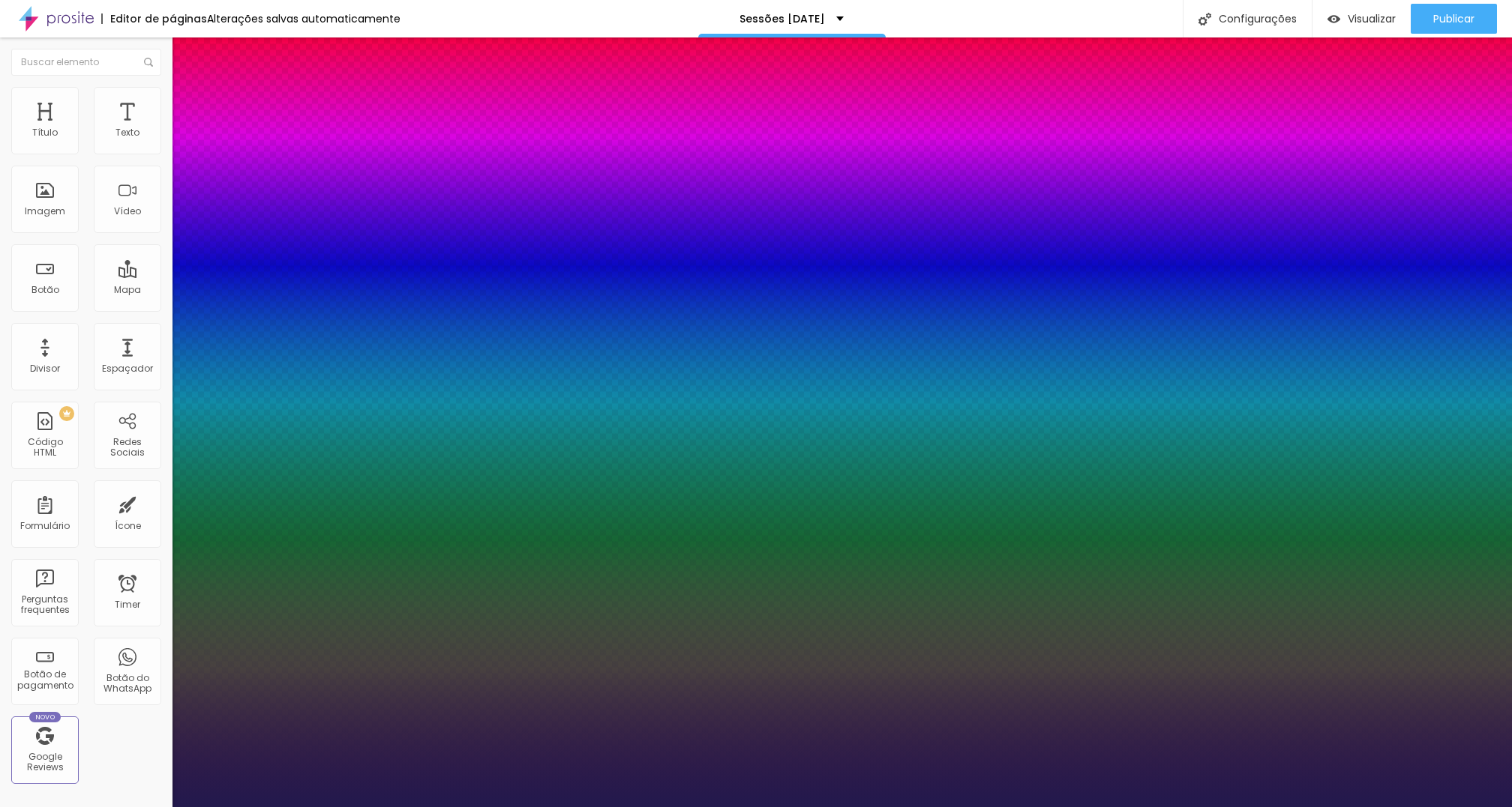
type input "55"
type input "1"
type input "56"
type input "1"
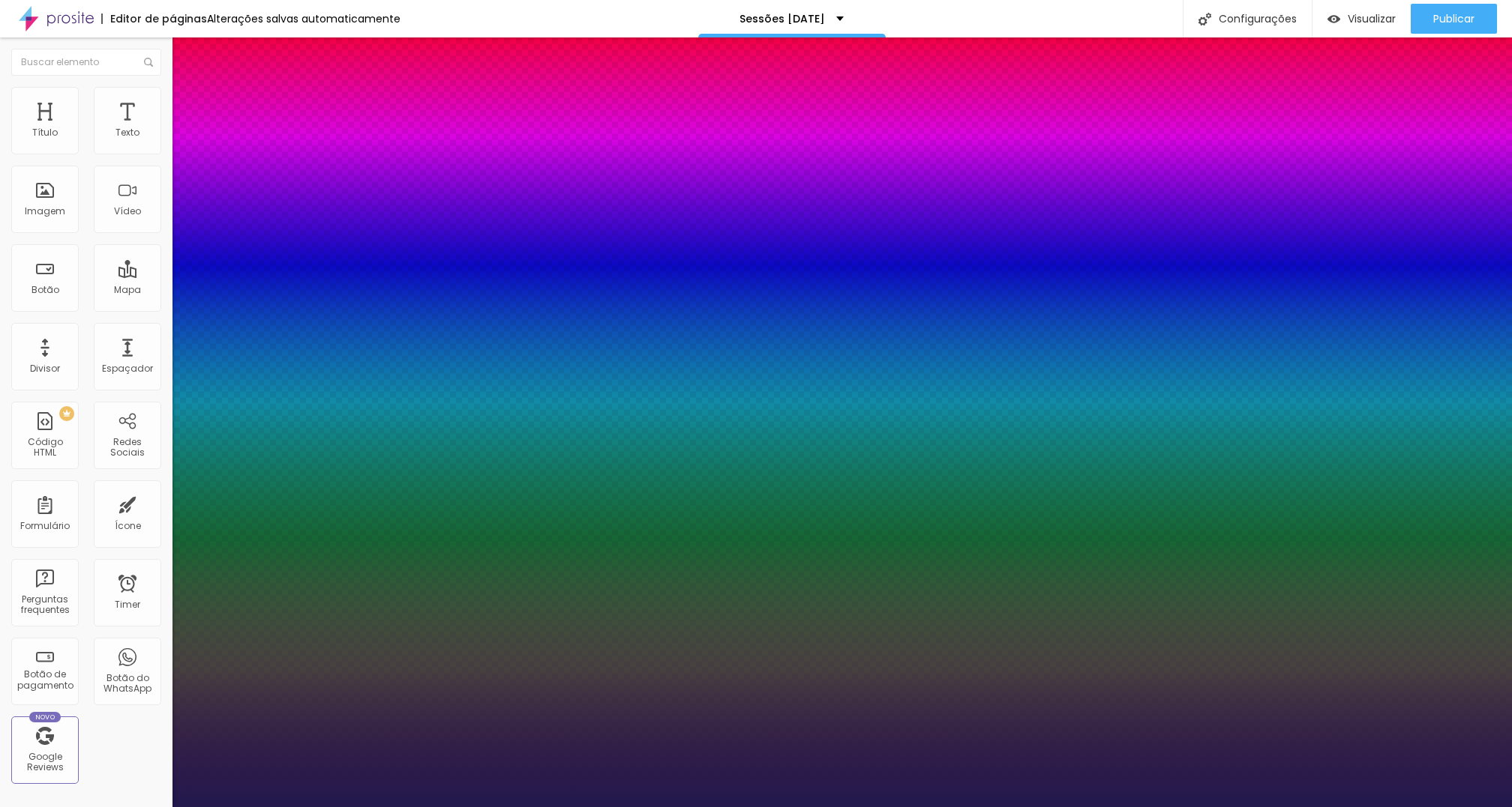
type input "59"
type input "1"
type input "60"
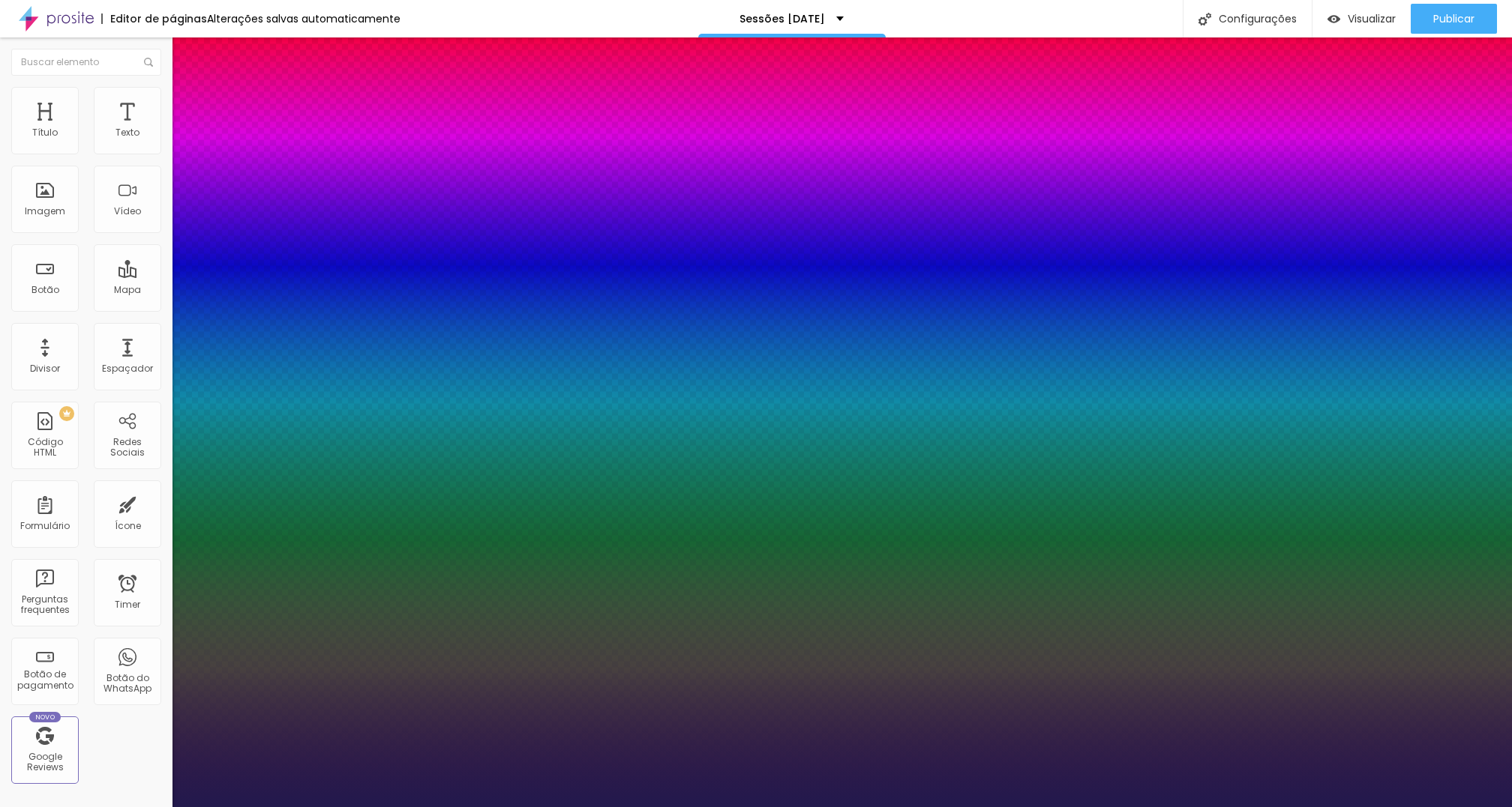
type input "1"
type input "61"
type input "1"
type input "64"
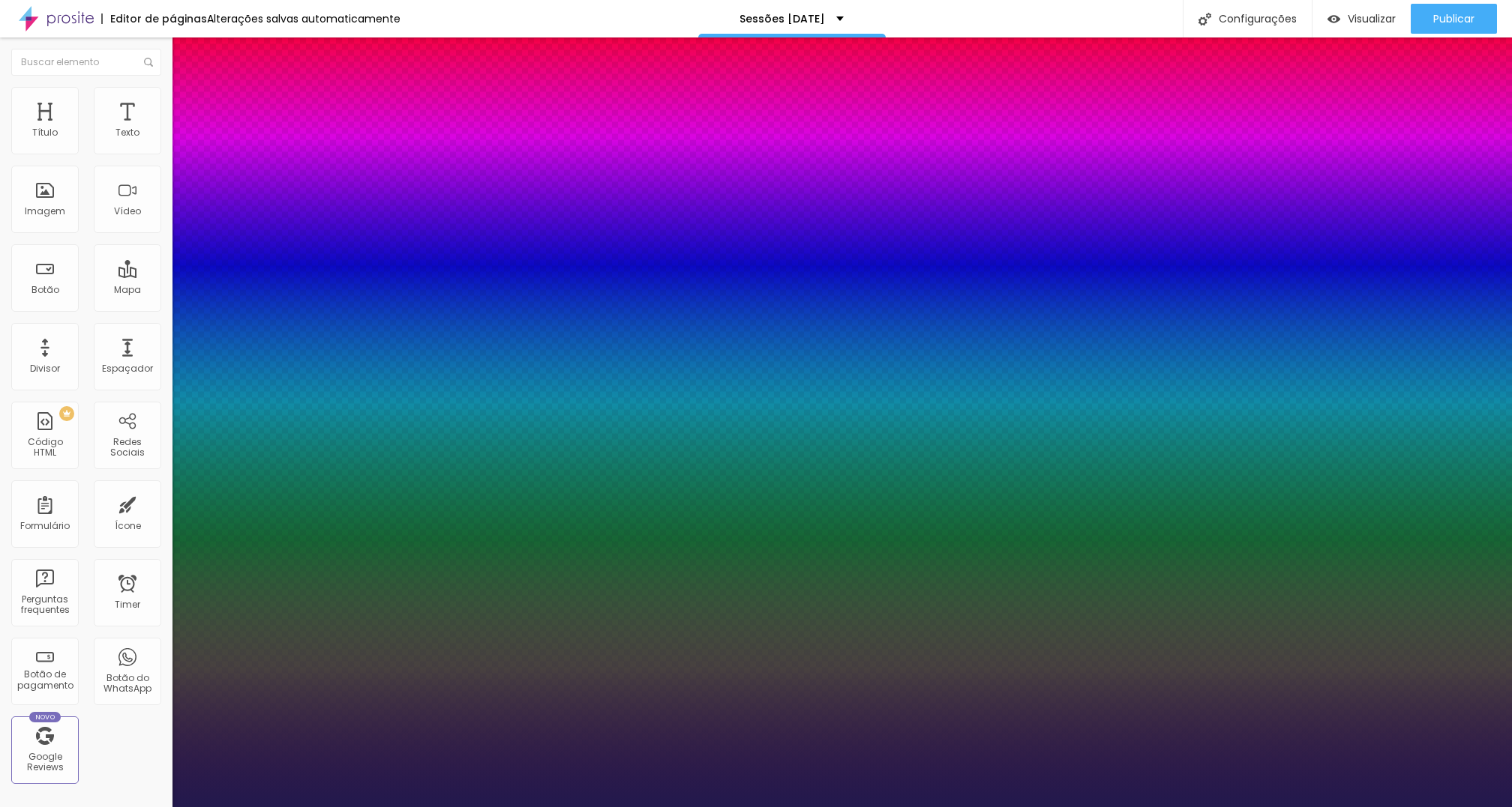
type input "64"
type input "1"
type input "65"
type input "1"
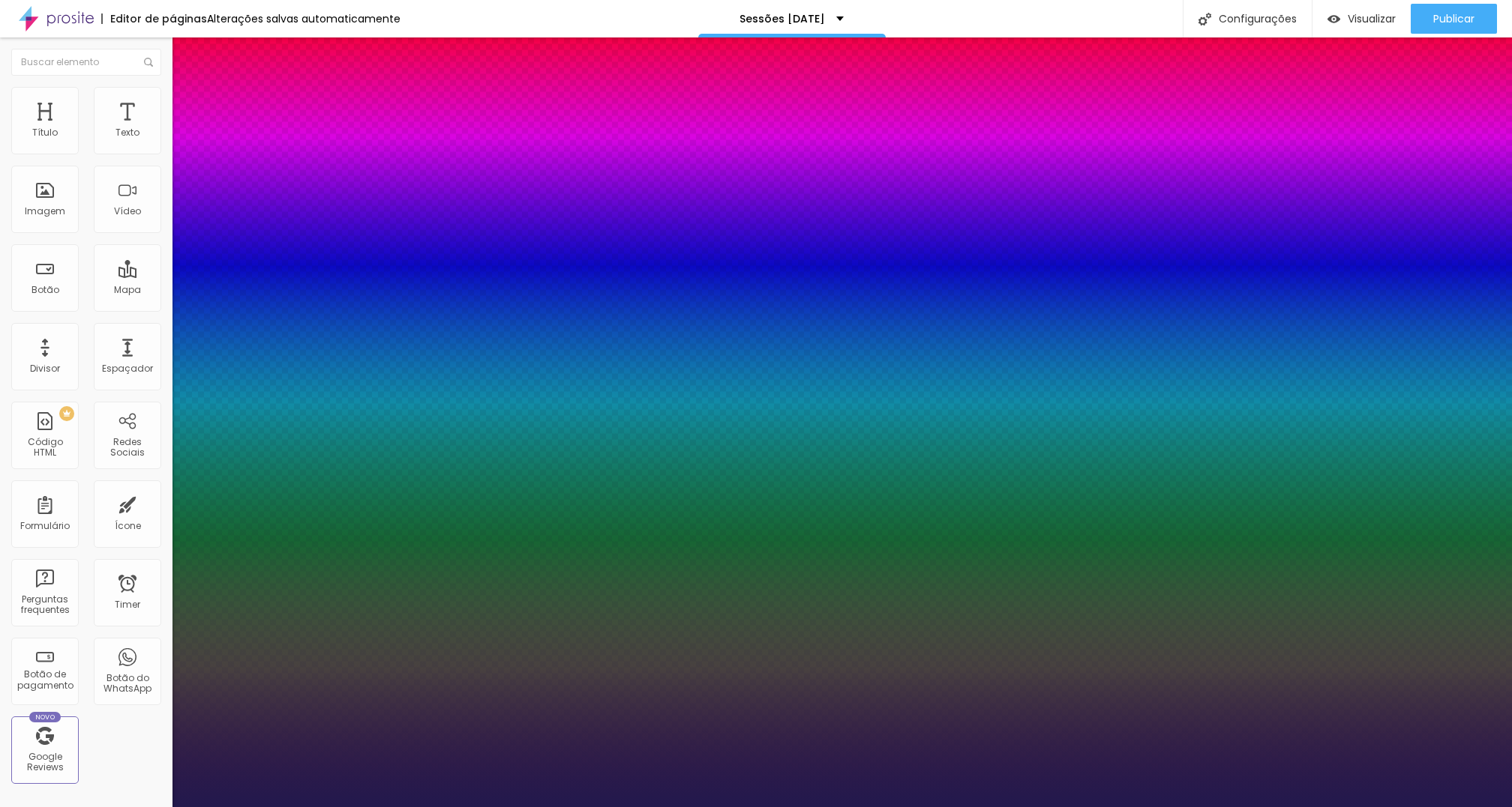
type input "66"
type input "1"
type input "65"
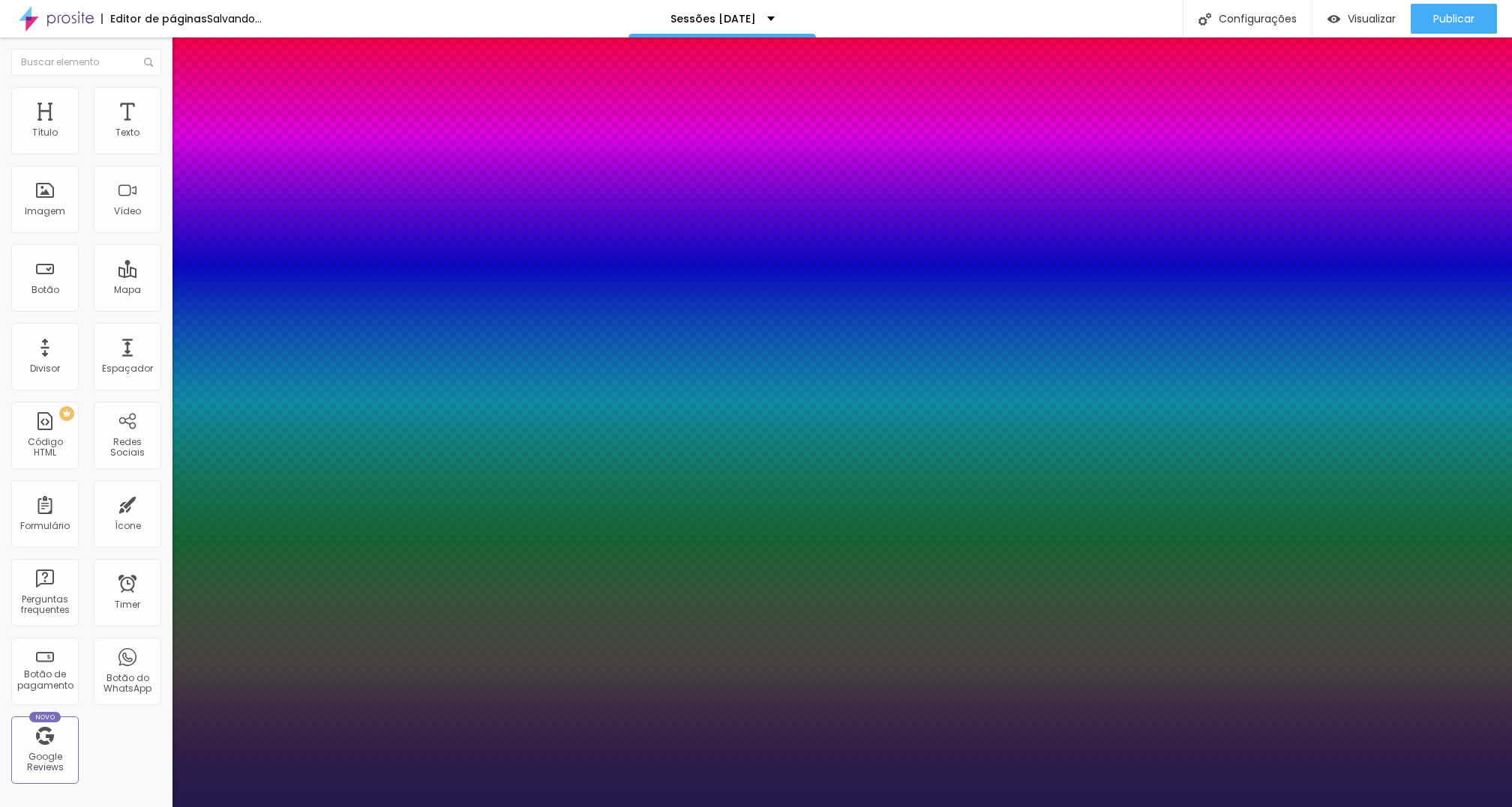
type input "1"
type input "64"
type input "1"
type input "63"
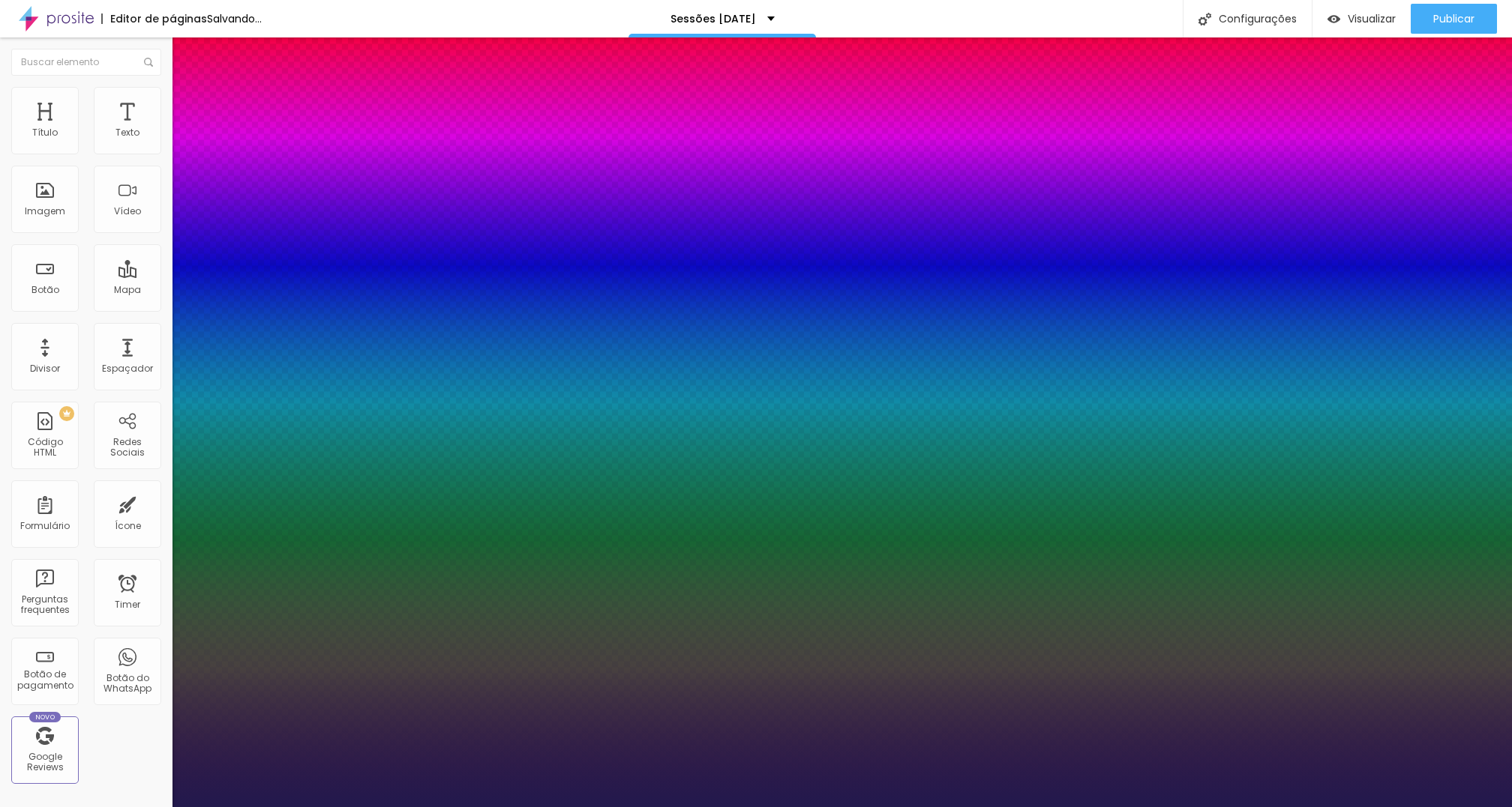
type input "63"
type input "1"
type input "64"
type input "1"
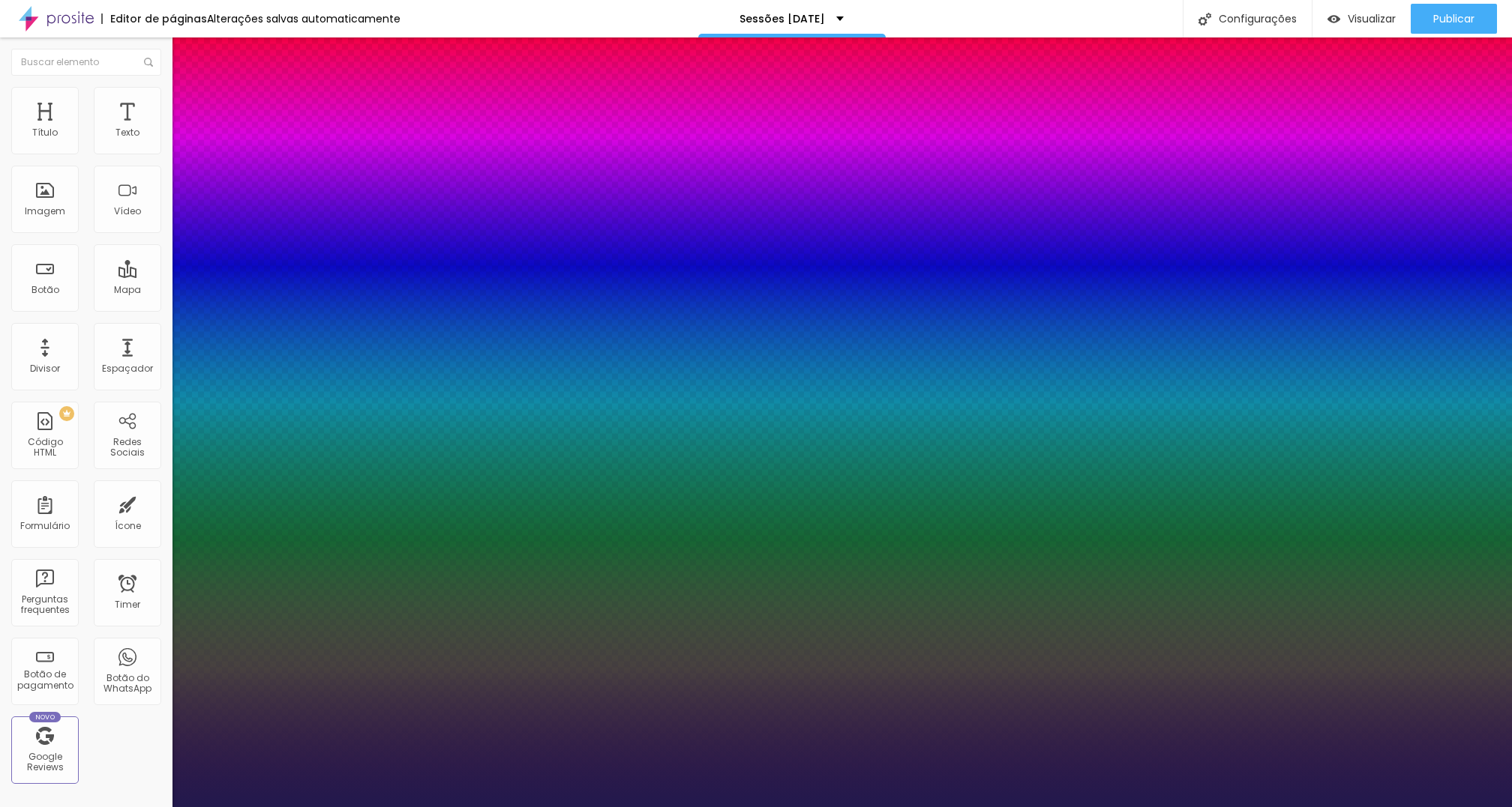
type input "65"
type input "1"
drag, startPoint x: 201, startPoint y: 251, endPoint x: 258, endPoint y: 255, distance: 57.1
type input "65"
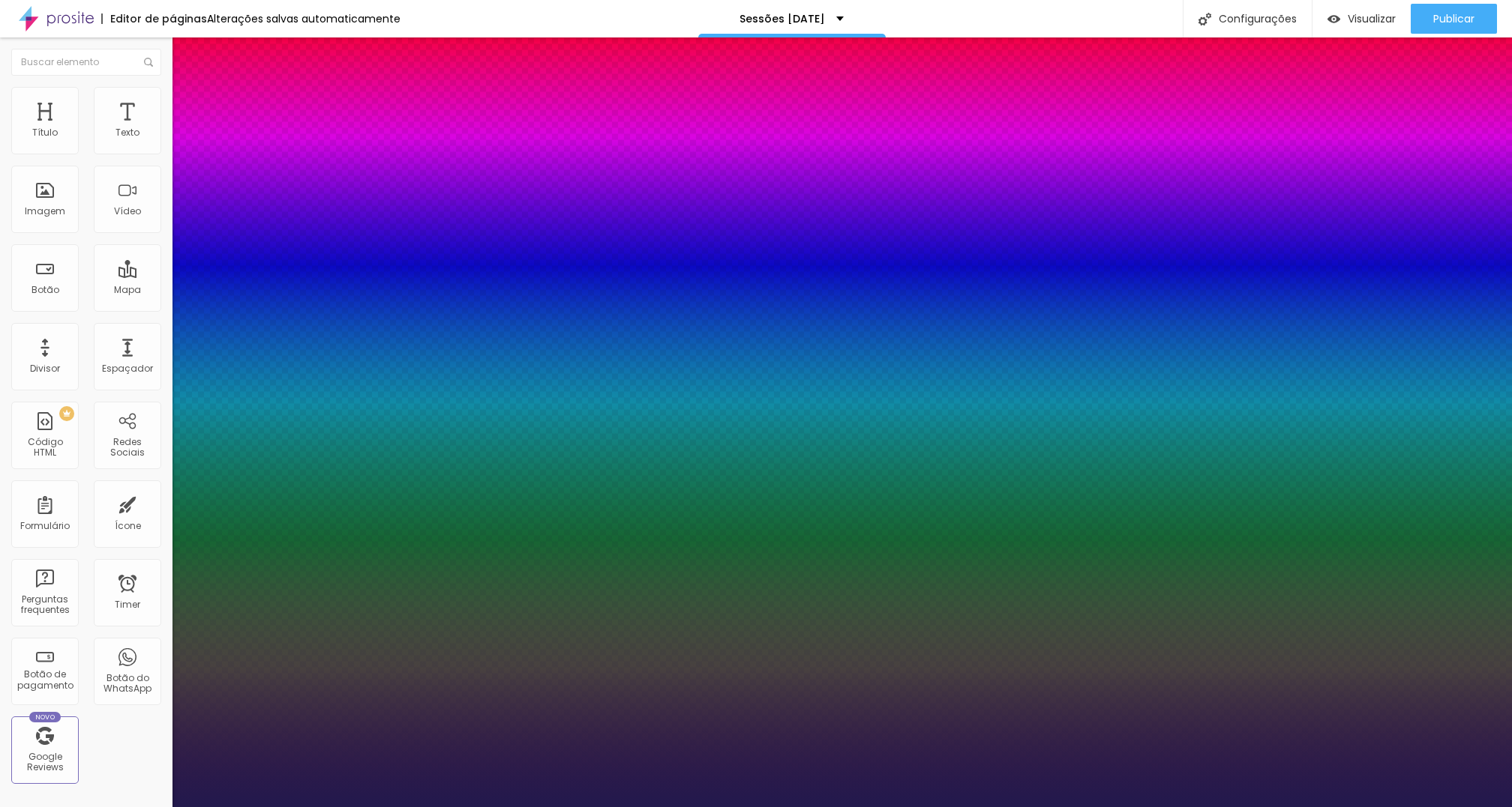
type input "1"
click at [1090, 806] on div at bounding box center [756, 807] width 1512 height 0
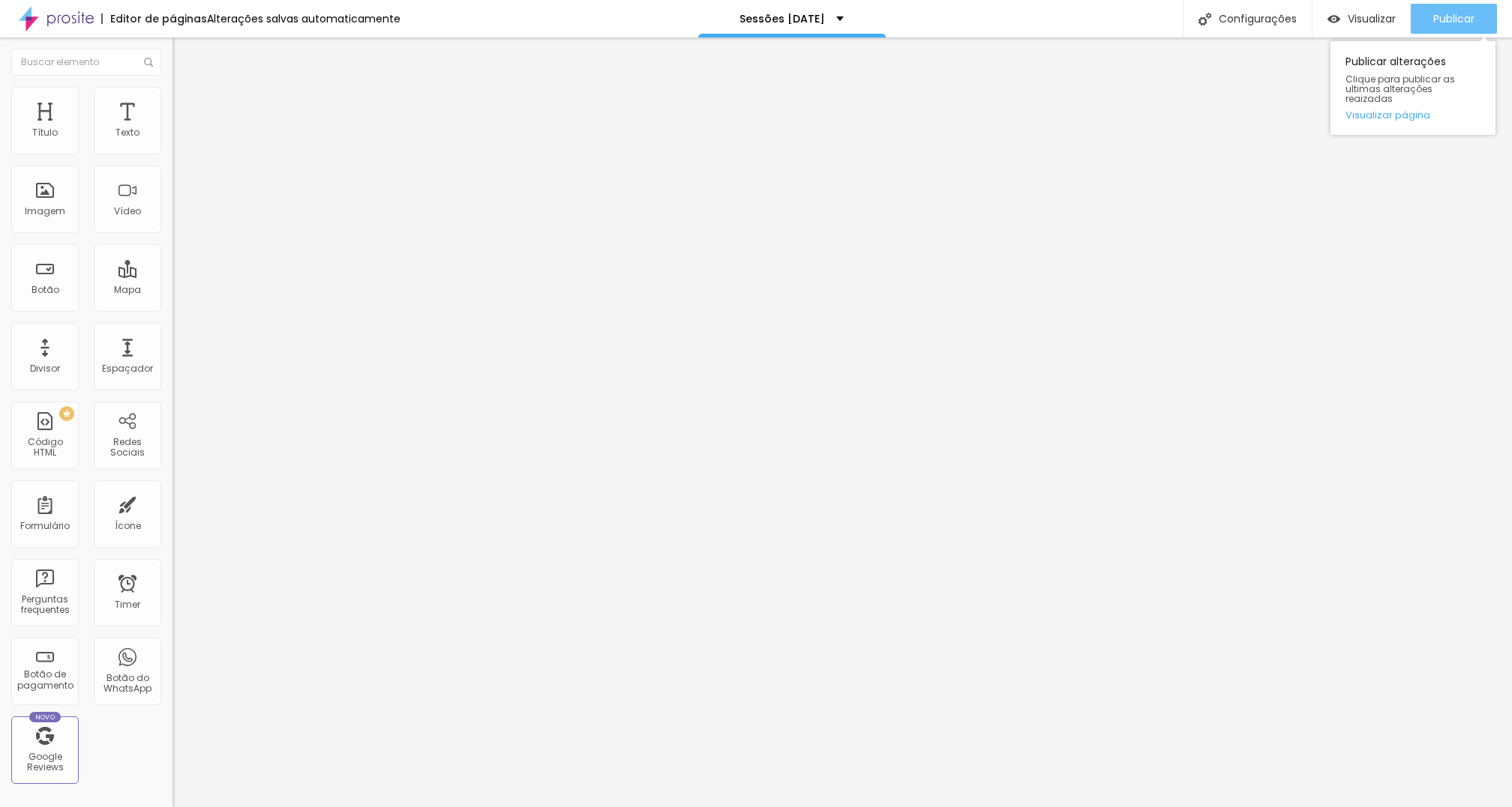
click at [1453, 15] on span "Publicar" at bounding box center [1454, 19] width 41 height 12
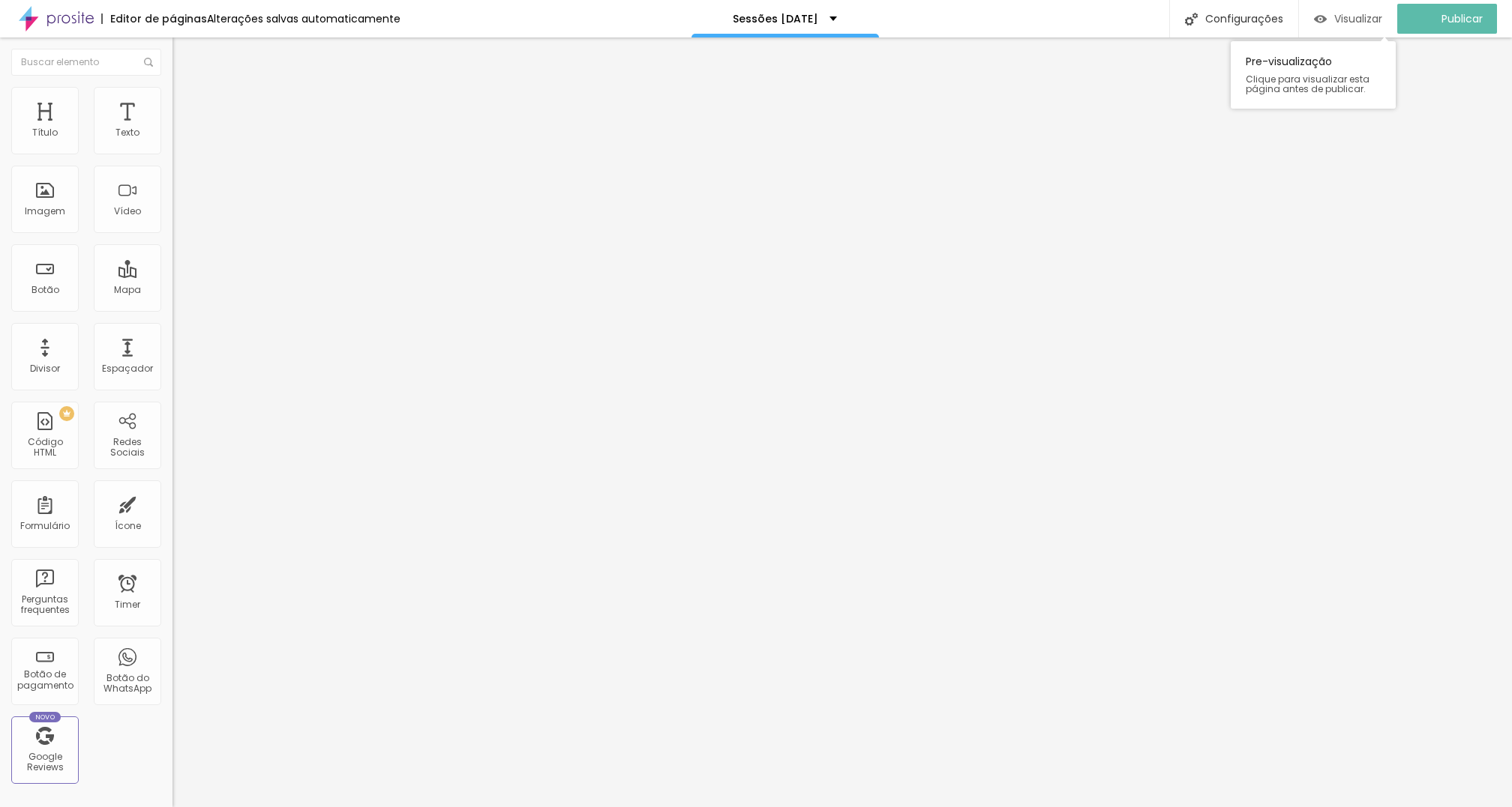
click at [1356, 13] on span "Visualizar" at bounding box center [1358, 19] width 48 height 12
